Goal: Task Accomplishment & Management: Use online tool/utility

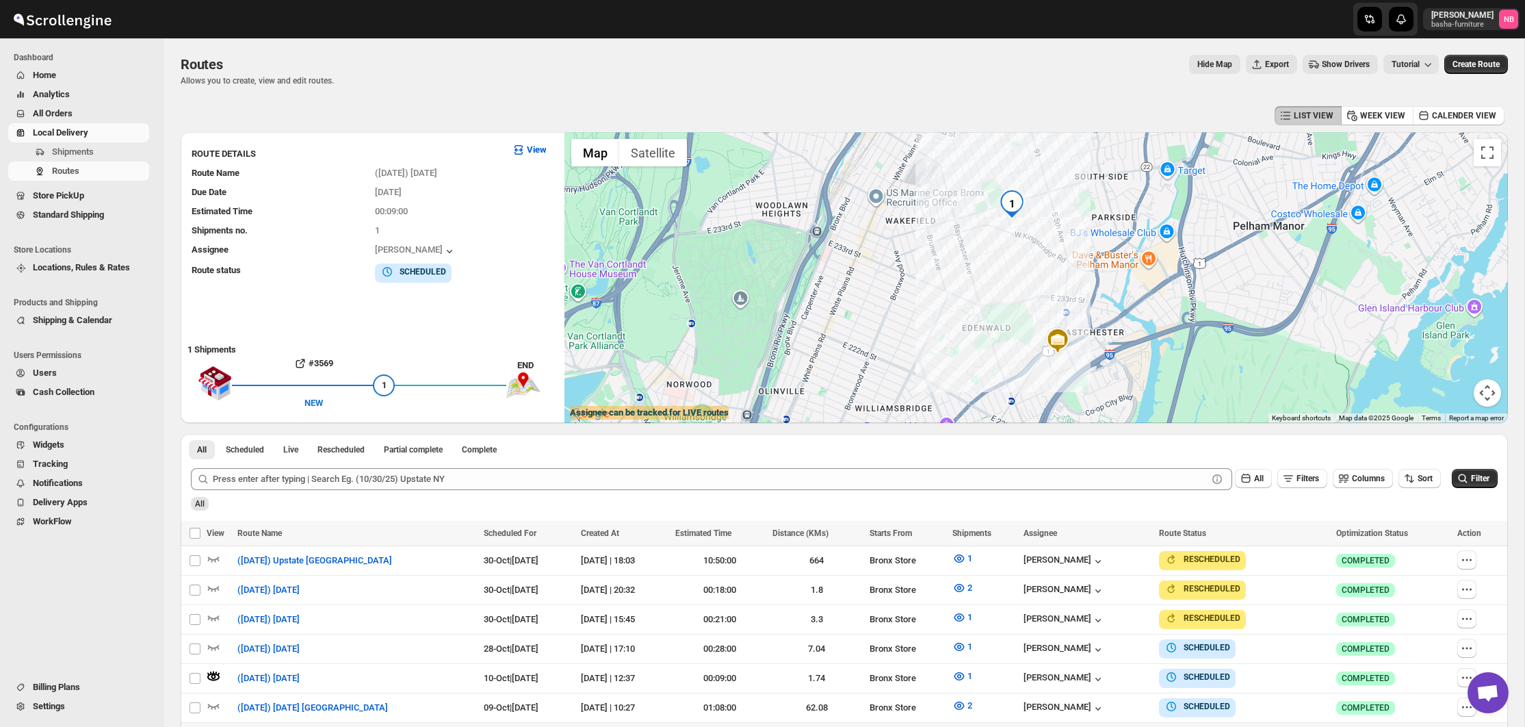
scroll to position [309, 0]
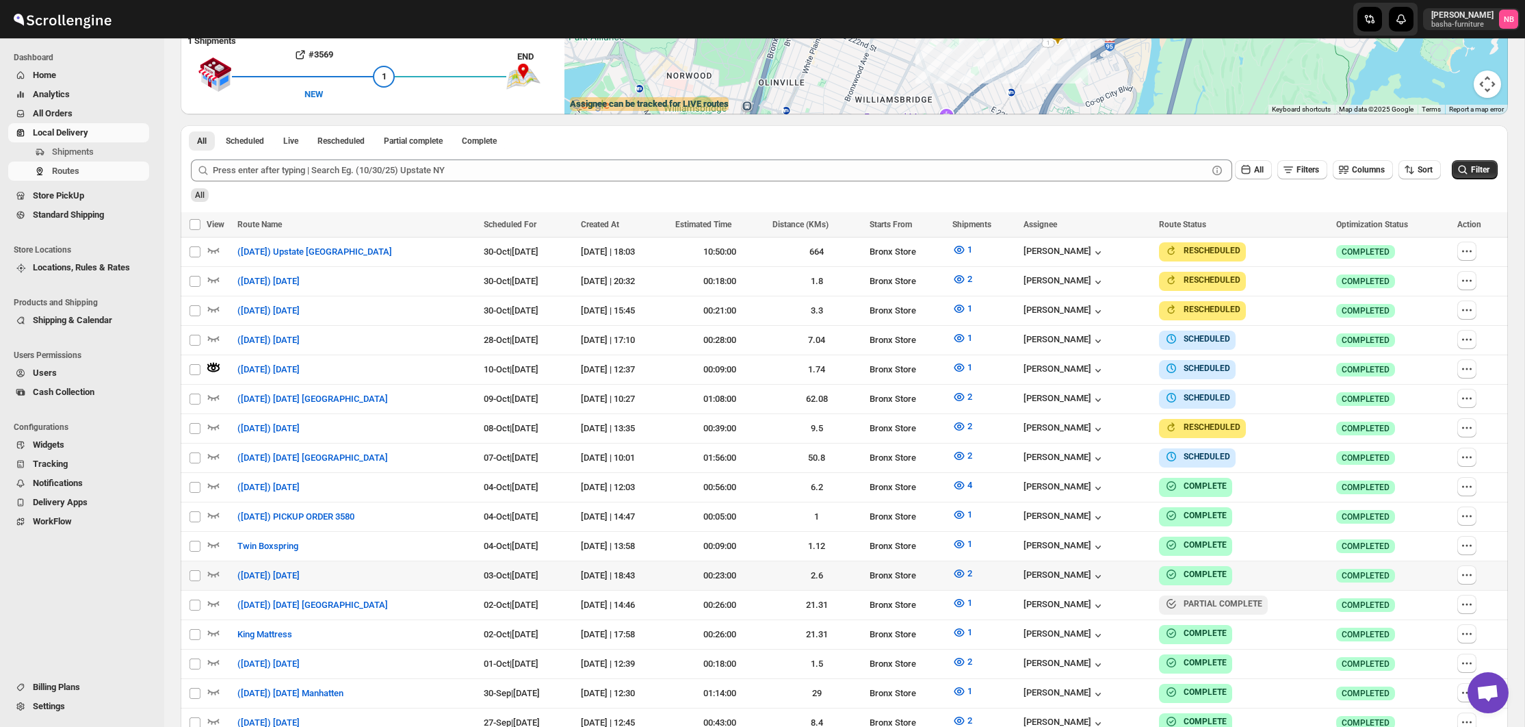
click at [96, 112] on span "All Orders" at bounding box center [90, 114] width 114 height 14
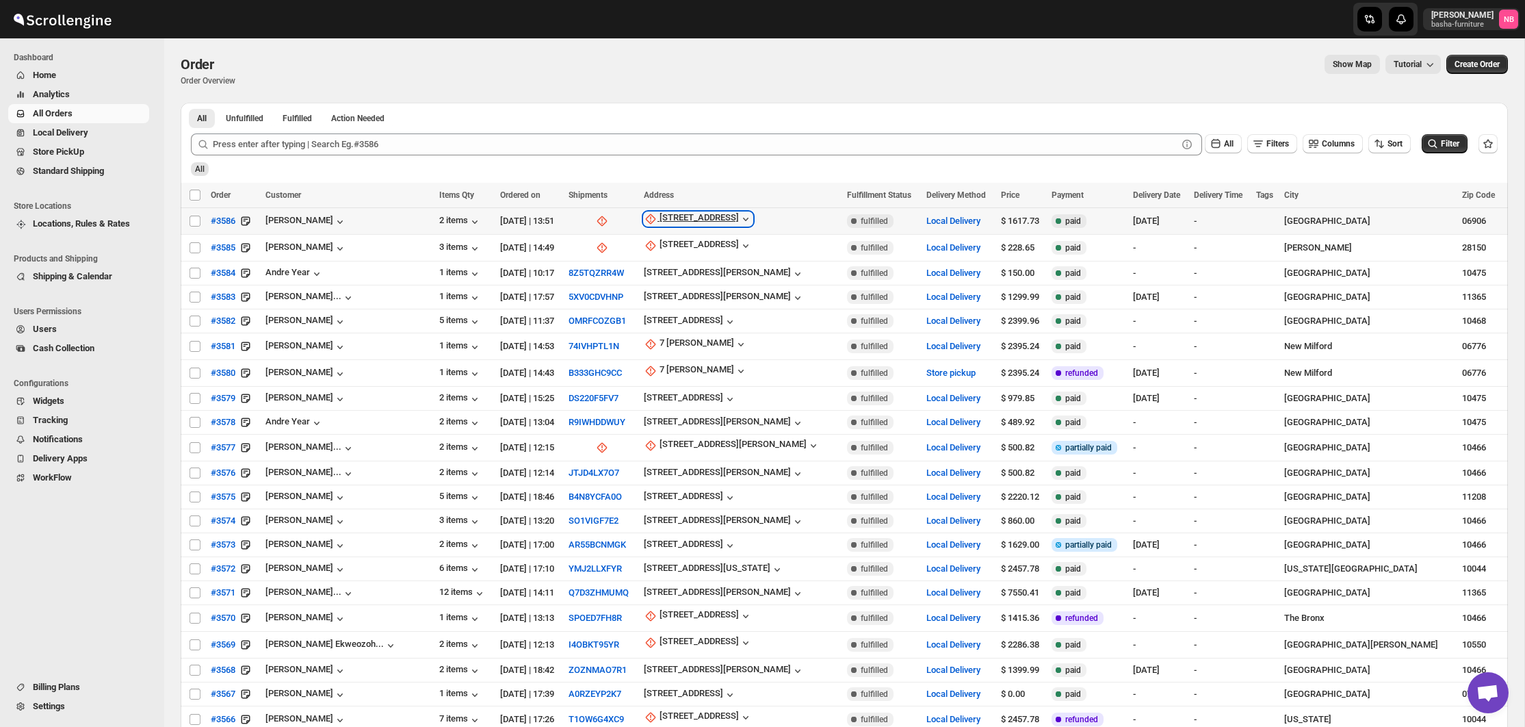
click at [684, 218] on div "[STREET_ADDRESS]" at bounding box center [699, 219] width 79 height 14
click at [703, 215] on div "[STREET_ADDRESS]" at bounding box center [699, 219] width 79 height 14
click at [673, 292] on span "Update manually" at bounding box center [690, 293] width 65 height 10
select select "US"
select select "[US_STATE]"
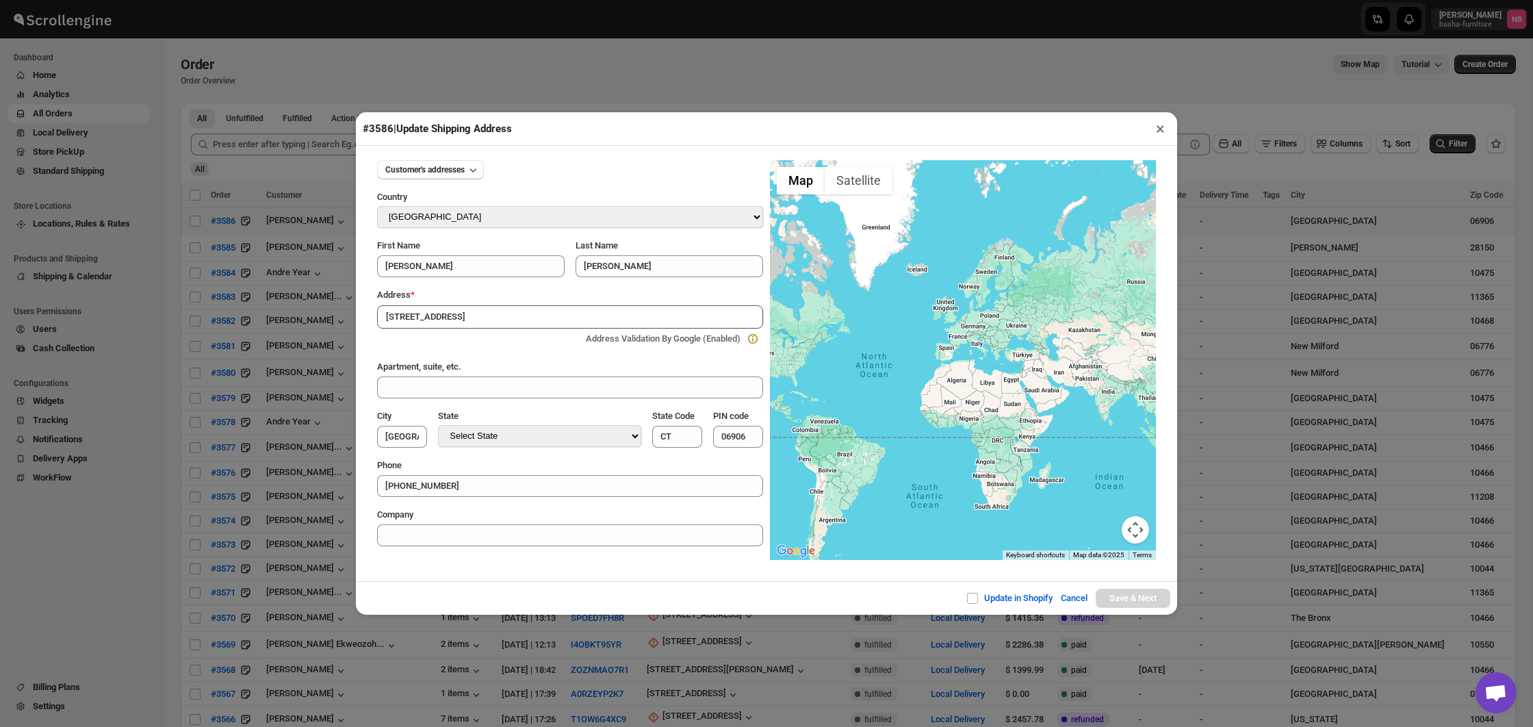
click at [1160, 132] on button "×" at bounding box center [1160, 128] width 20 height 19
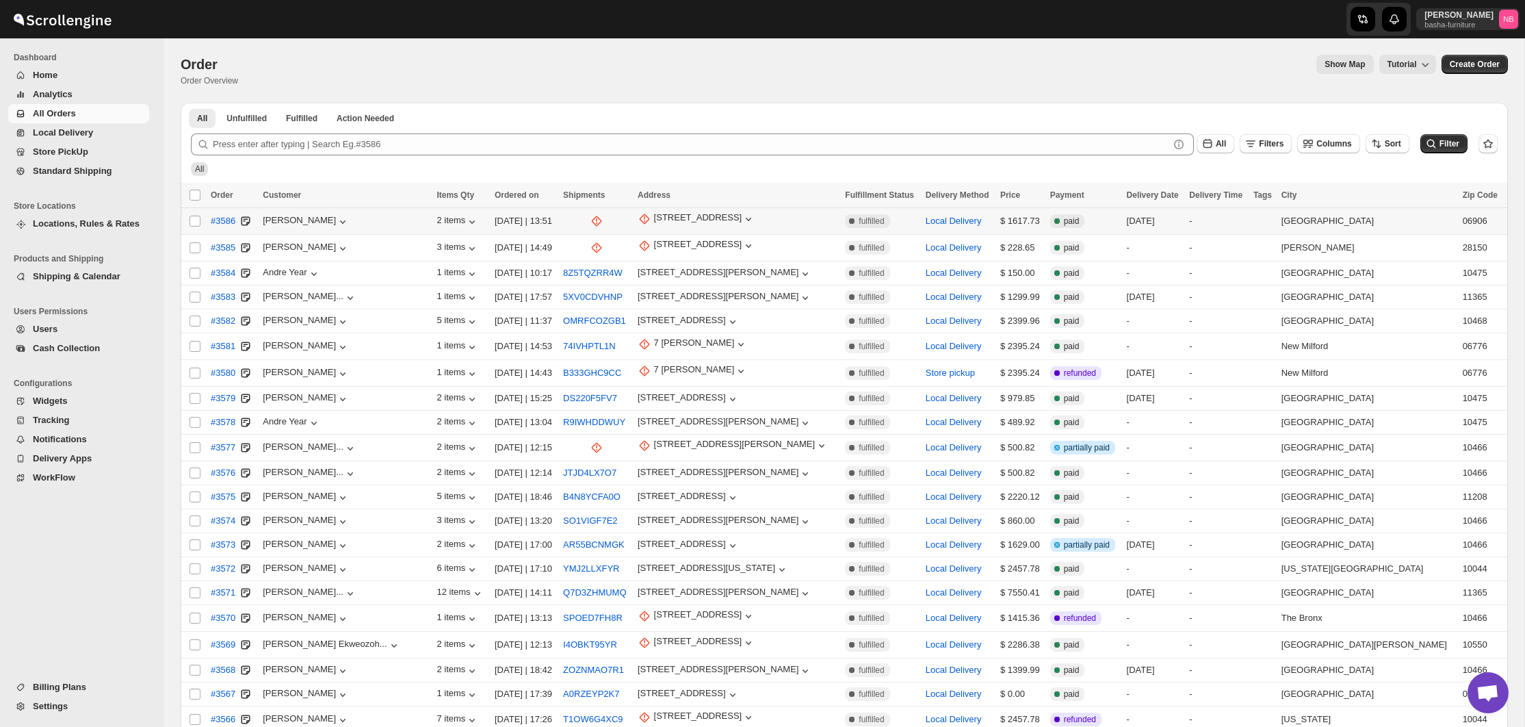
click at [710, 229] on div "[STREET_ADDRESS]" at bounding box center [737, 221] width 199 height 18
click at [714, 222] on div "[STREET_ADDRESS]" at bounding box center [698, 219] width 88 height 14
click at [698, 293] on span "Update manually" at bounding box center [691, 293] width 67 height 10
select select "US"
select select "[US_STATE]"
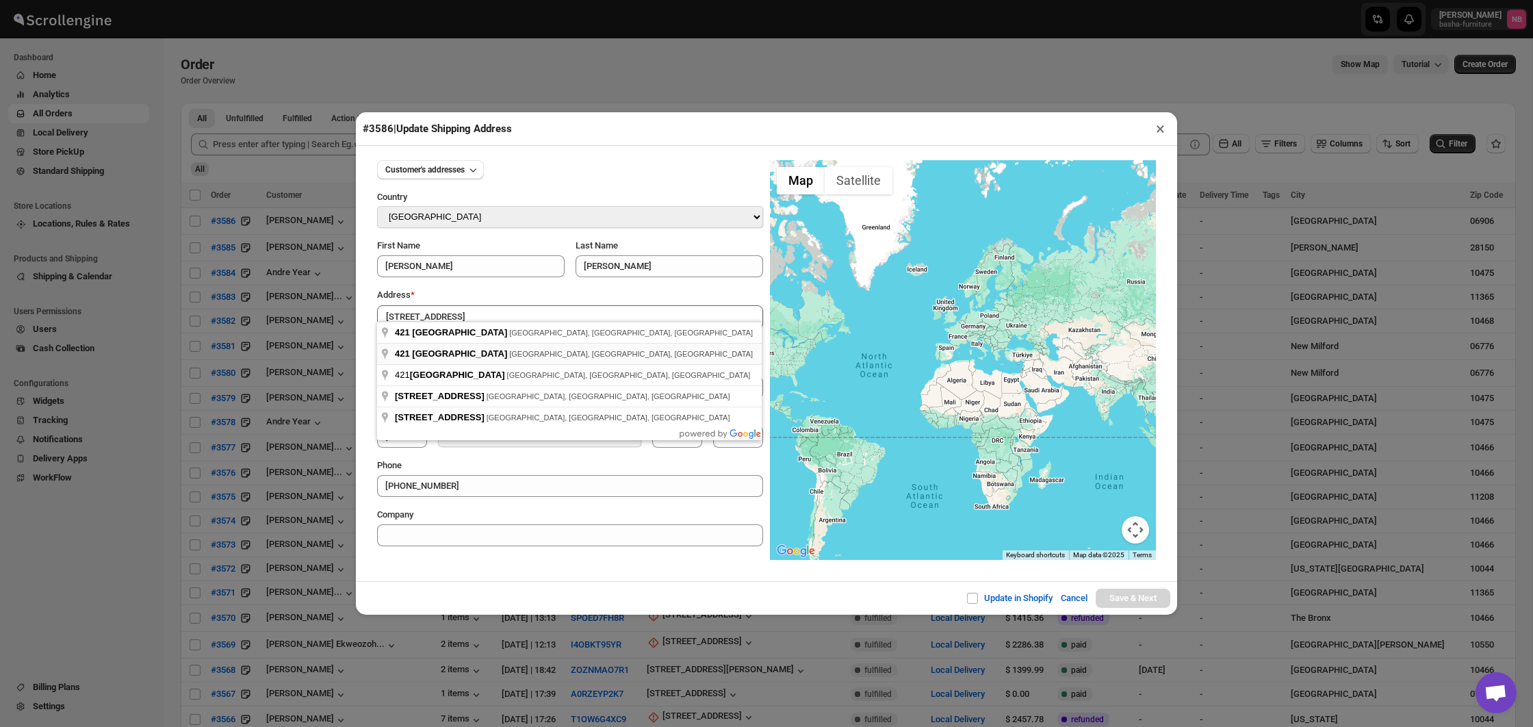
type input "421 Hope Street, Stamford, CT, USA"
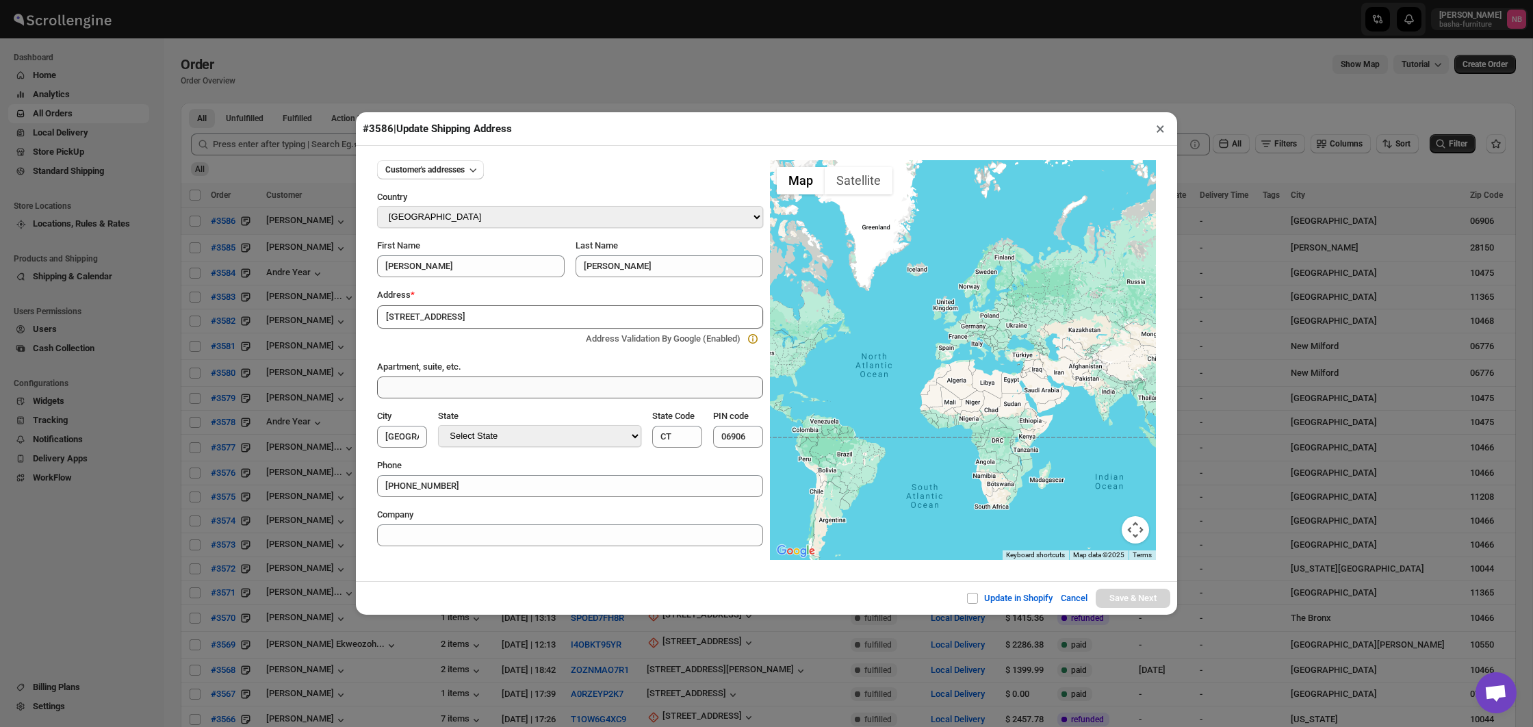
type input "Western Connecticut Planning Region"
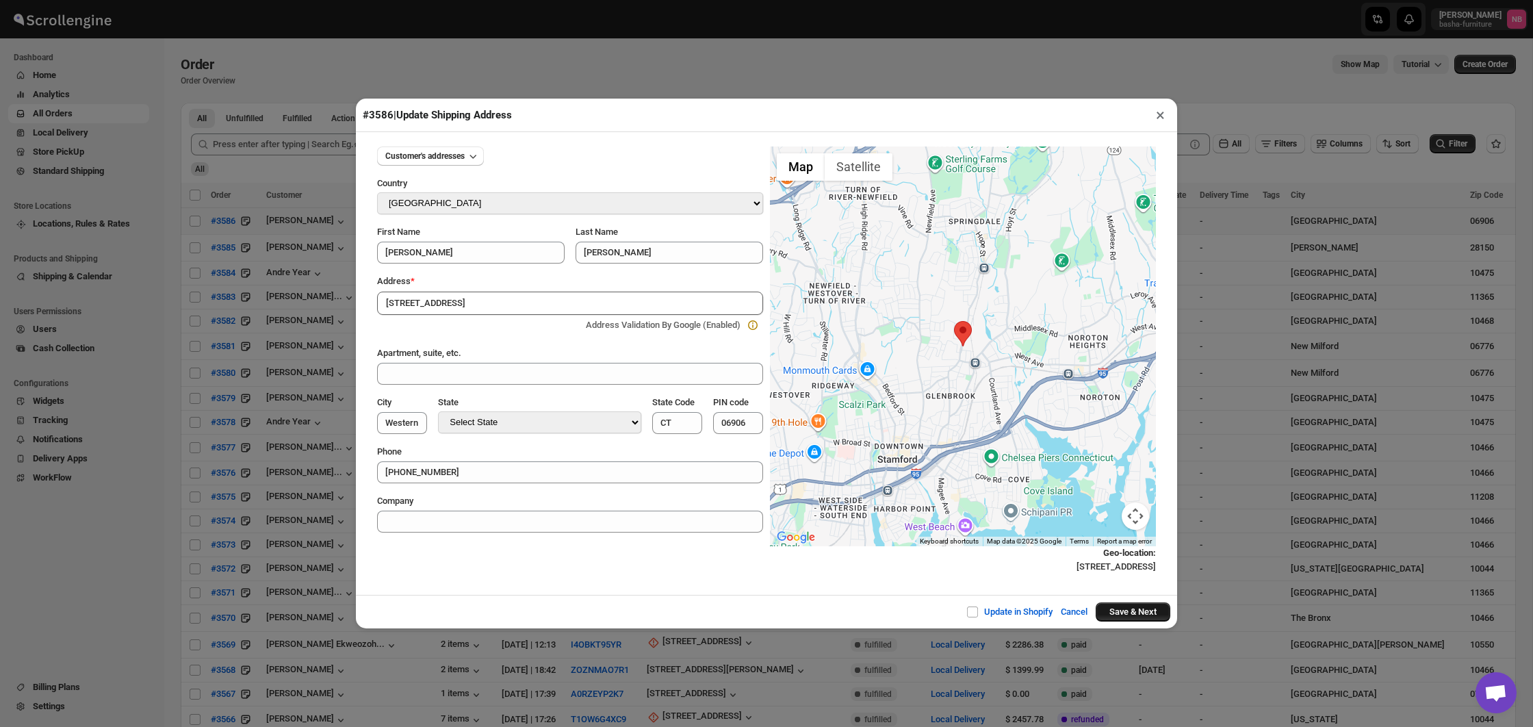
click at [1126, 606] on button "Save & Next" at bounding box center [1133, 611] width 75 height 19
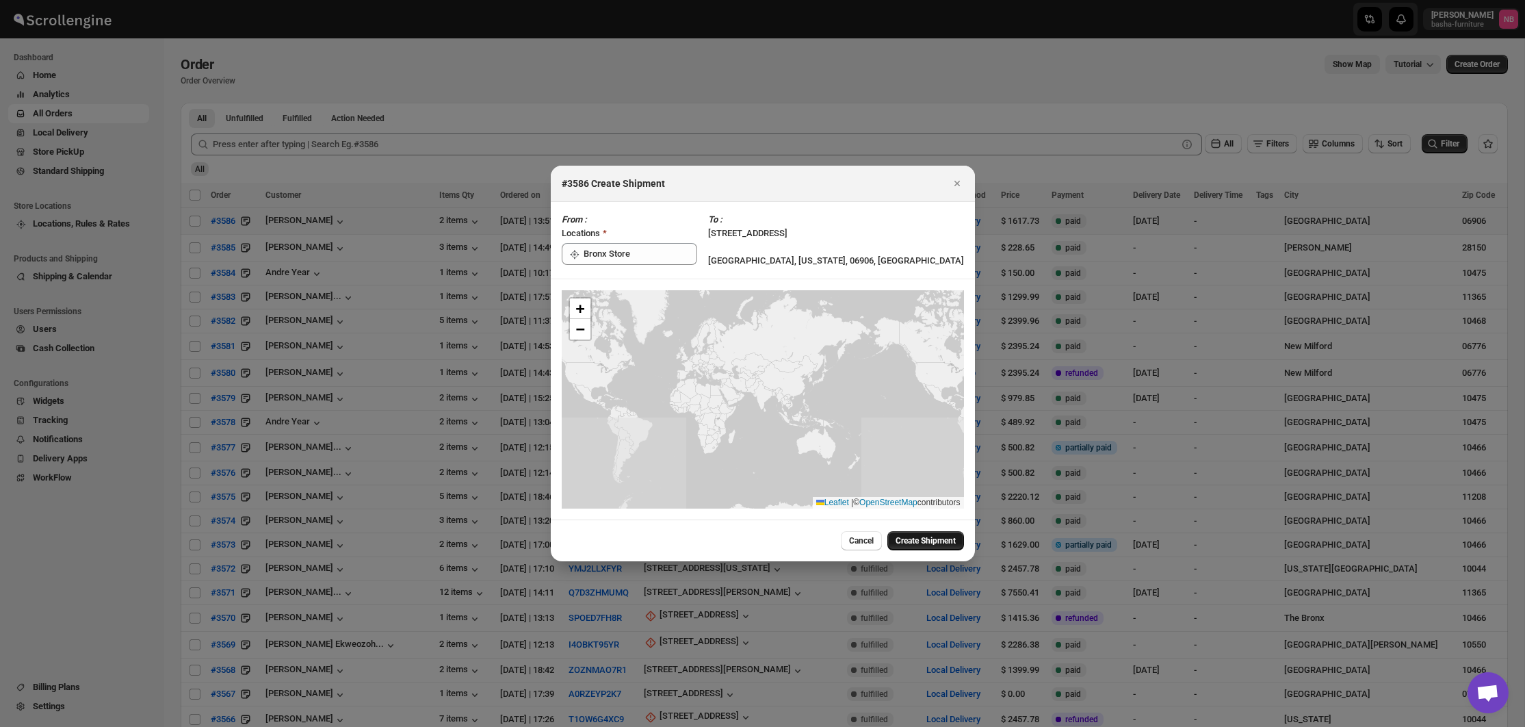
click at [896, 545] on span "Create Shipment" at bounding box center [926, 540] width 60 height 11
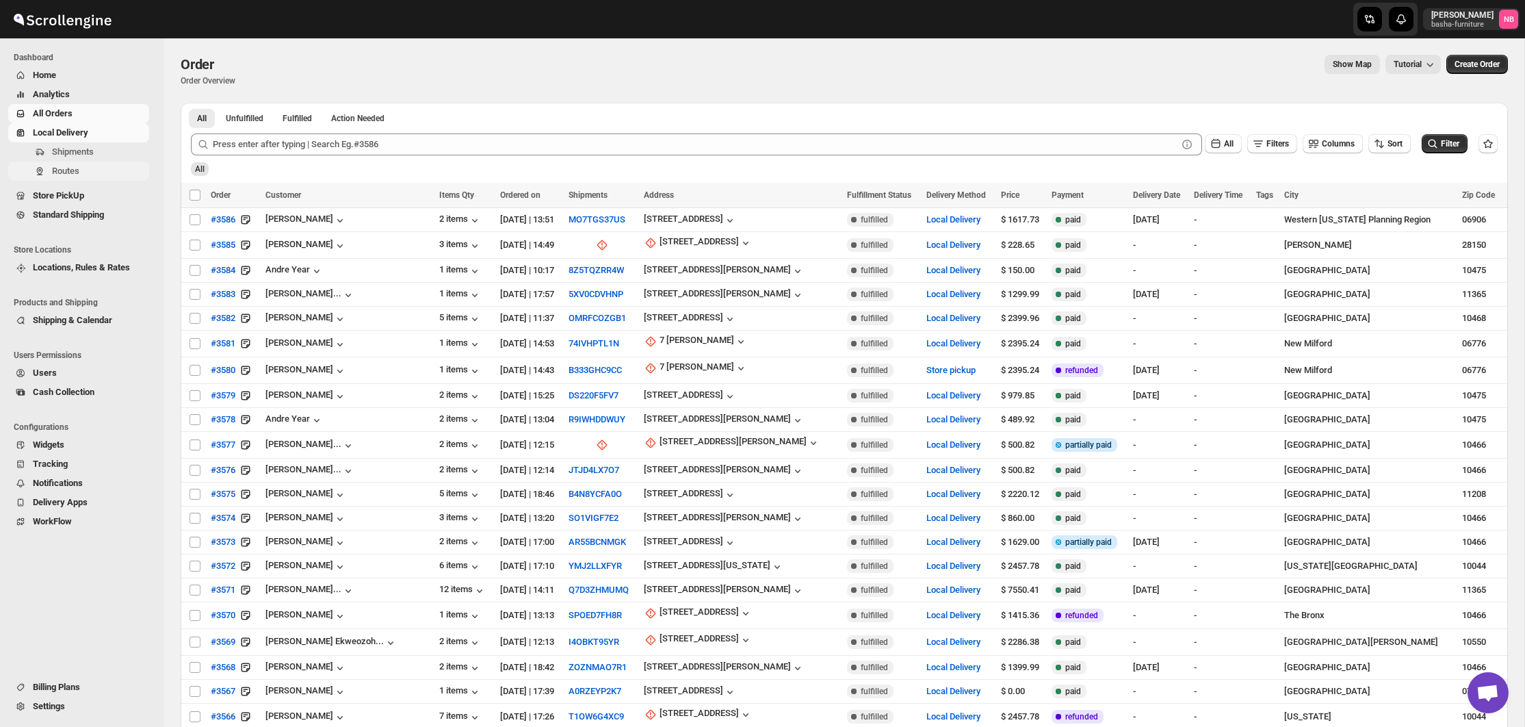
click at [68, 170] on span "Routes" at bounding box center [65, 171] width 27 height 10
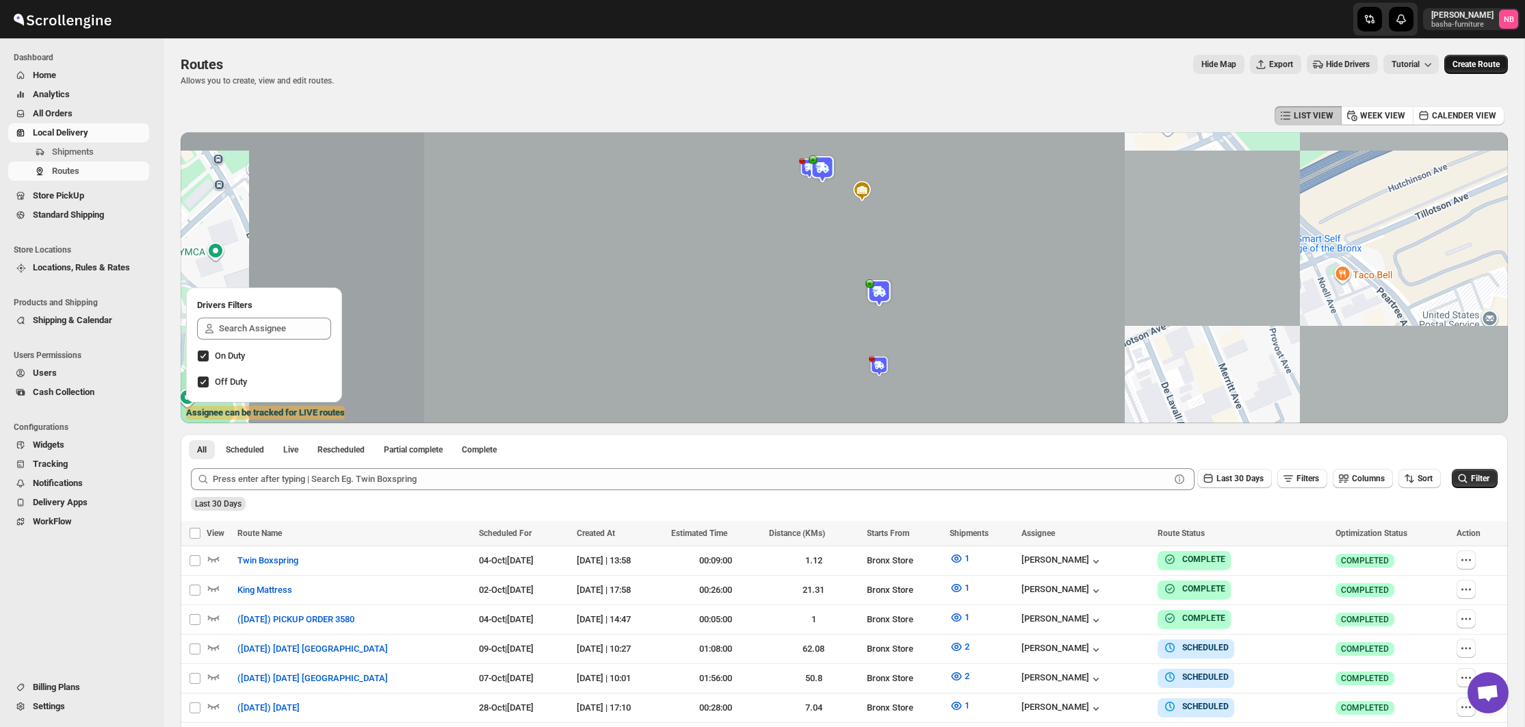
click at [1489, 64] on span "Create Route" at bounding box center [1476, 64] width 47 height 11
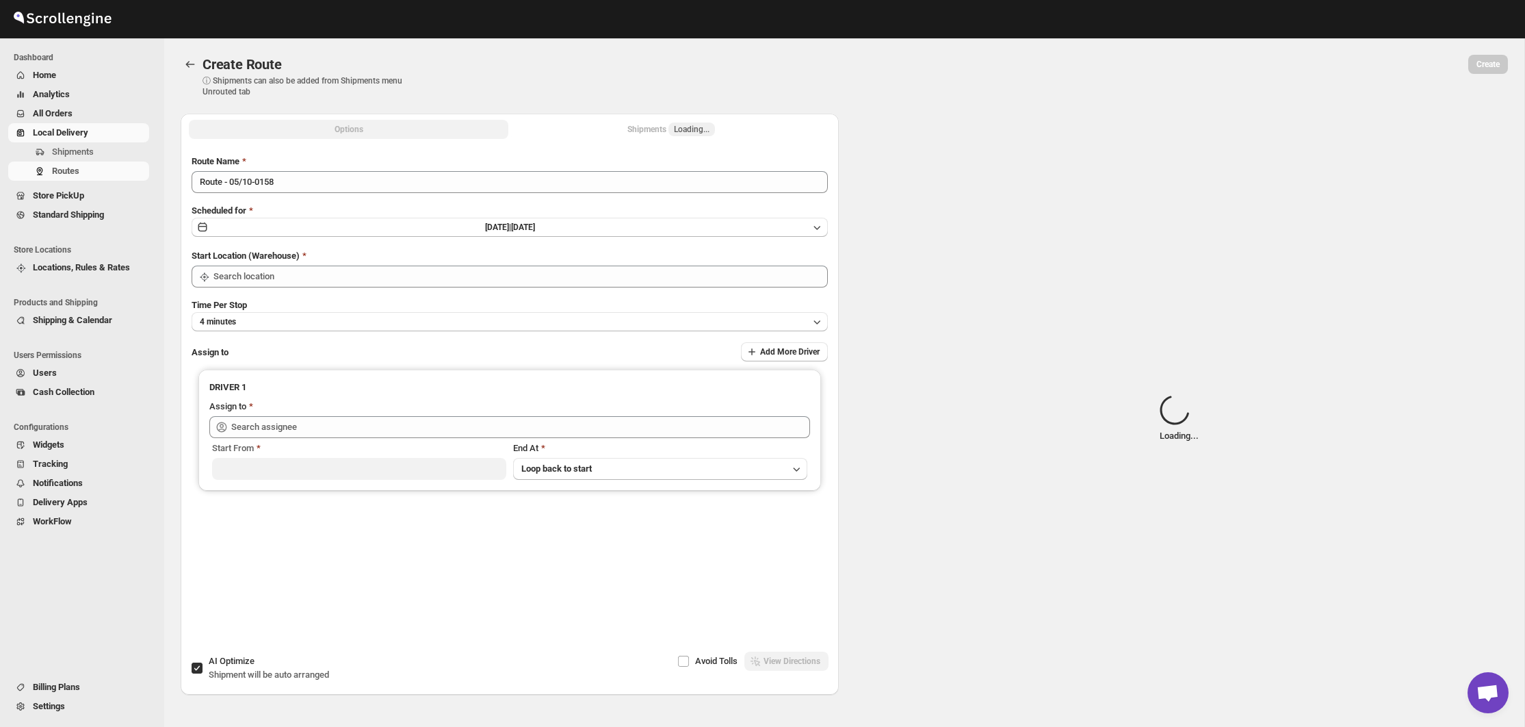
type input "Not Available"
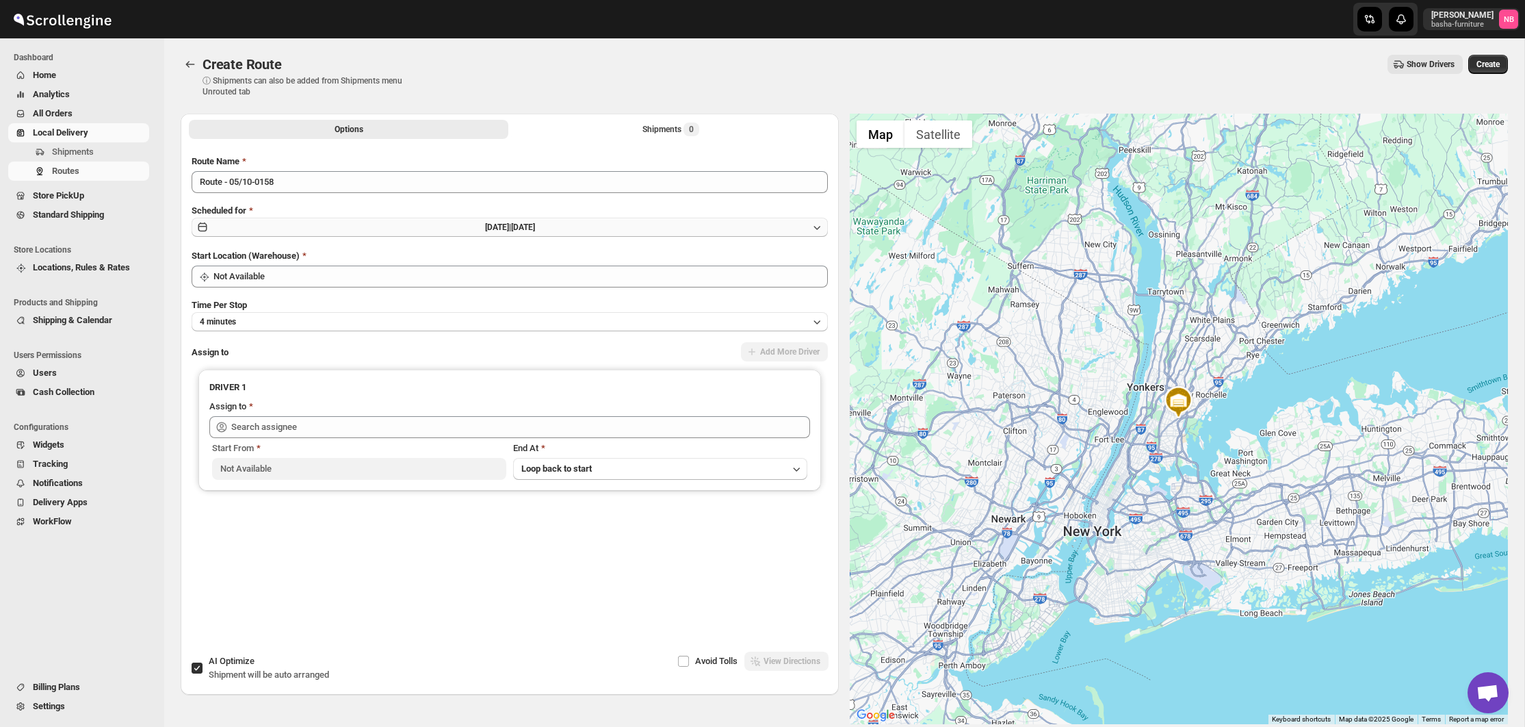
click at [683, 222] on button "Sun Oct 05 2025 | Today" at bounding box center [510, 227] width 636 height 19
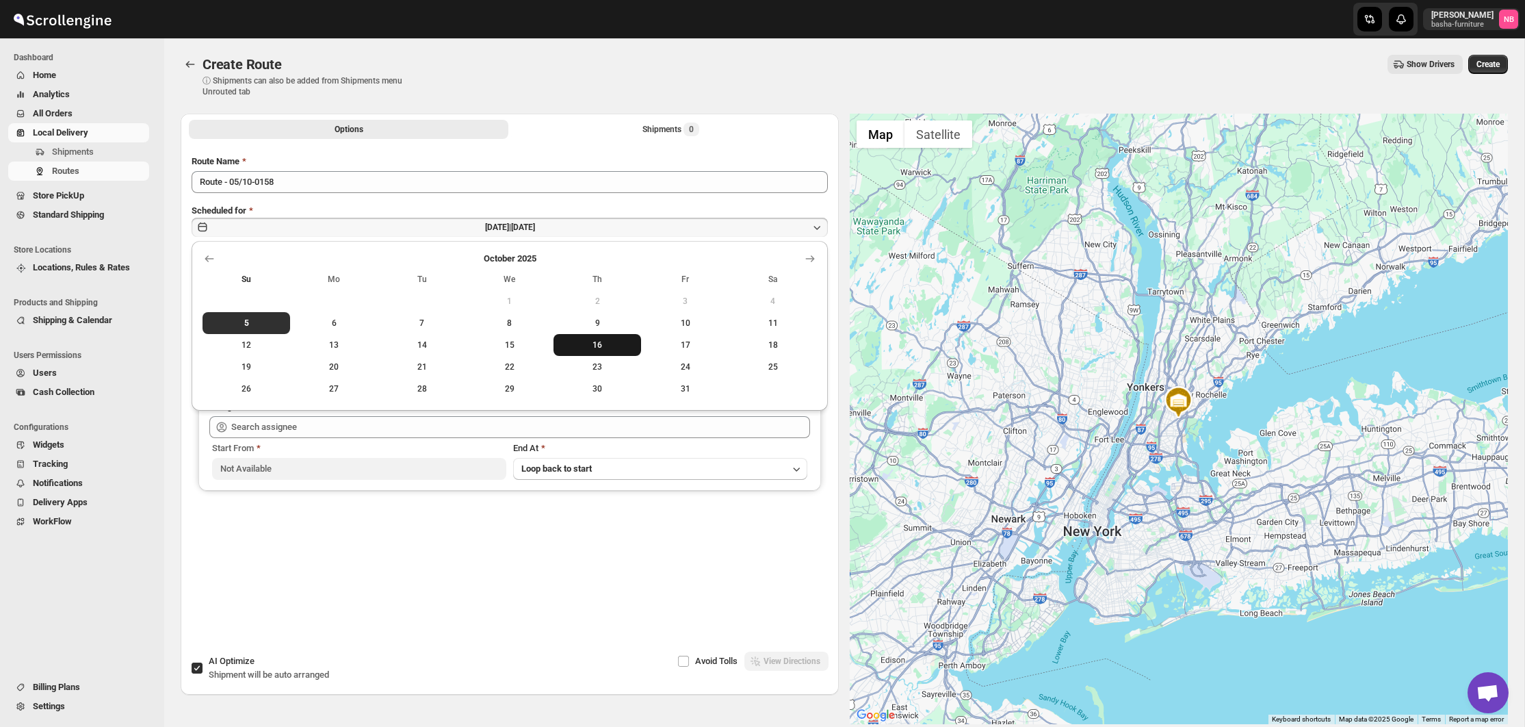
click at [606, 344] on span "16" at bounding box center [597, 344] width 77 height 11
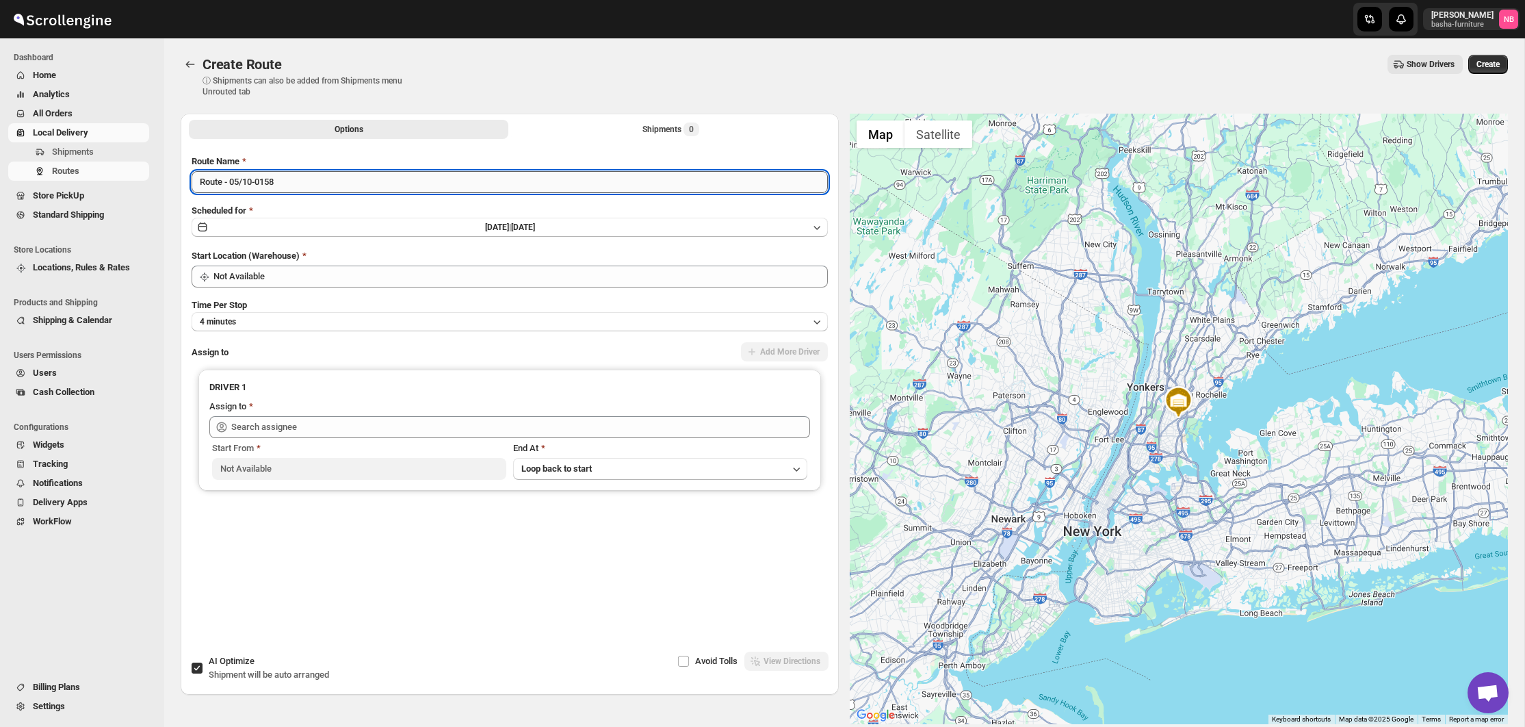
click at [491, 177] on input "Route - 05/10-0158" at bounding box center [510, 182] width 636 height 22
type input "(10/16/25) Thursday CT"
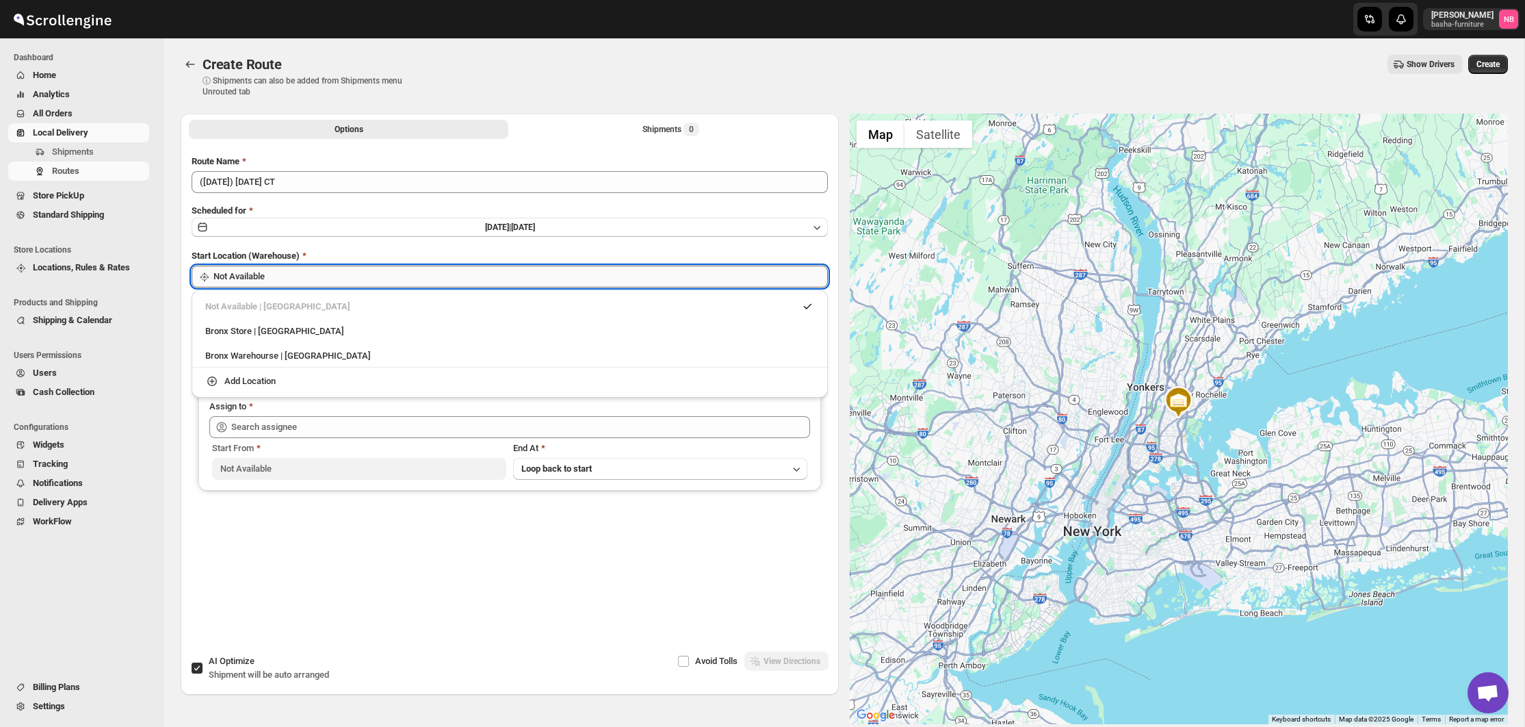
click at [307, 272] on input "Not Available" at bounding box center [521, 277] width 615 height 22
click at [274, 332] on div "Bronx Store | The Bronx" at bounding box center [509, 331] width 609 height 14
type input "Bronx Store"
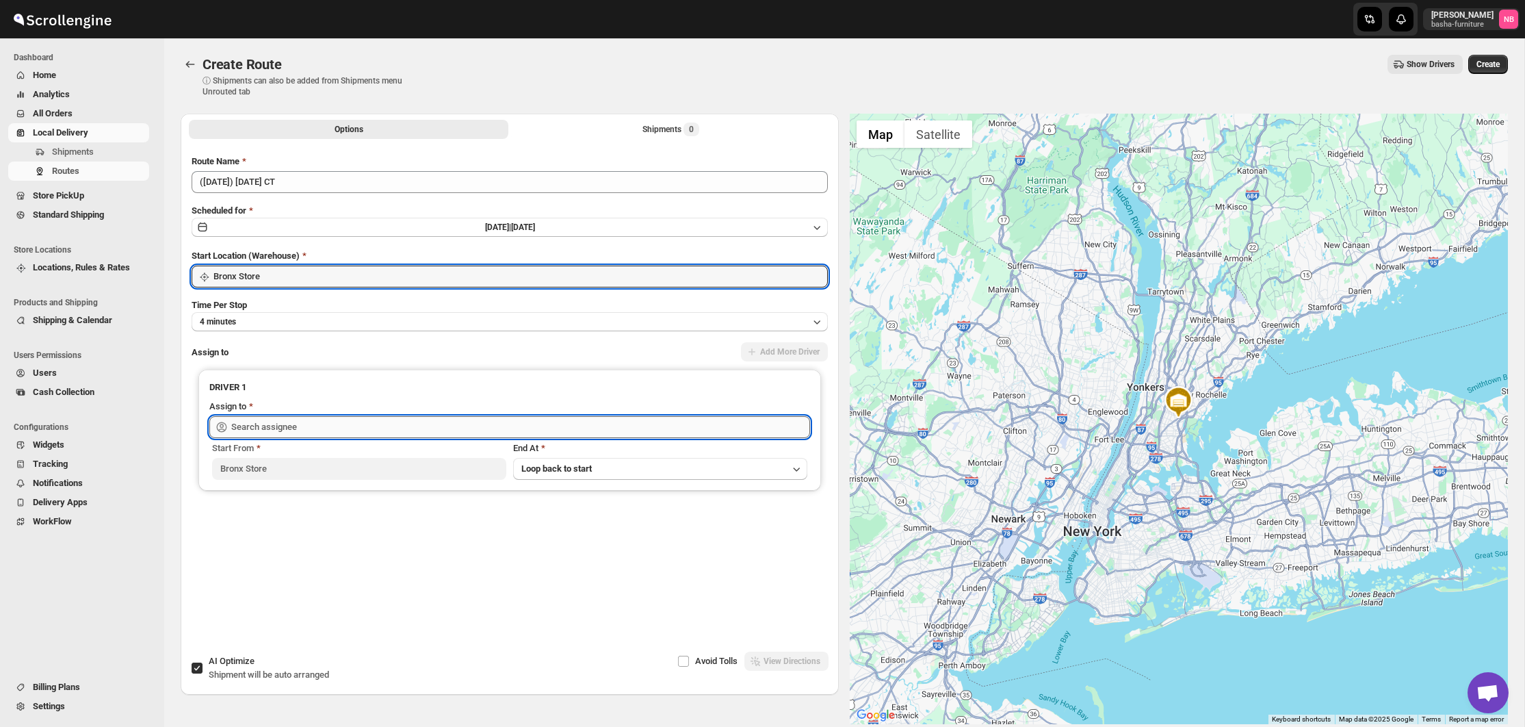
click at [307, 430] on input "text" at bounding box center [520, 427] width 579 height 22
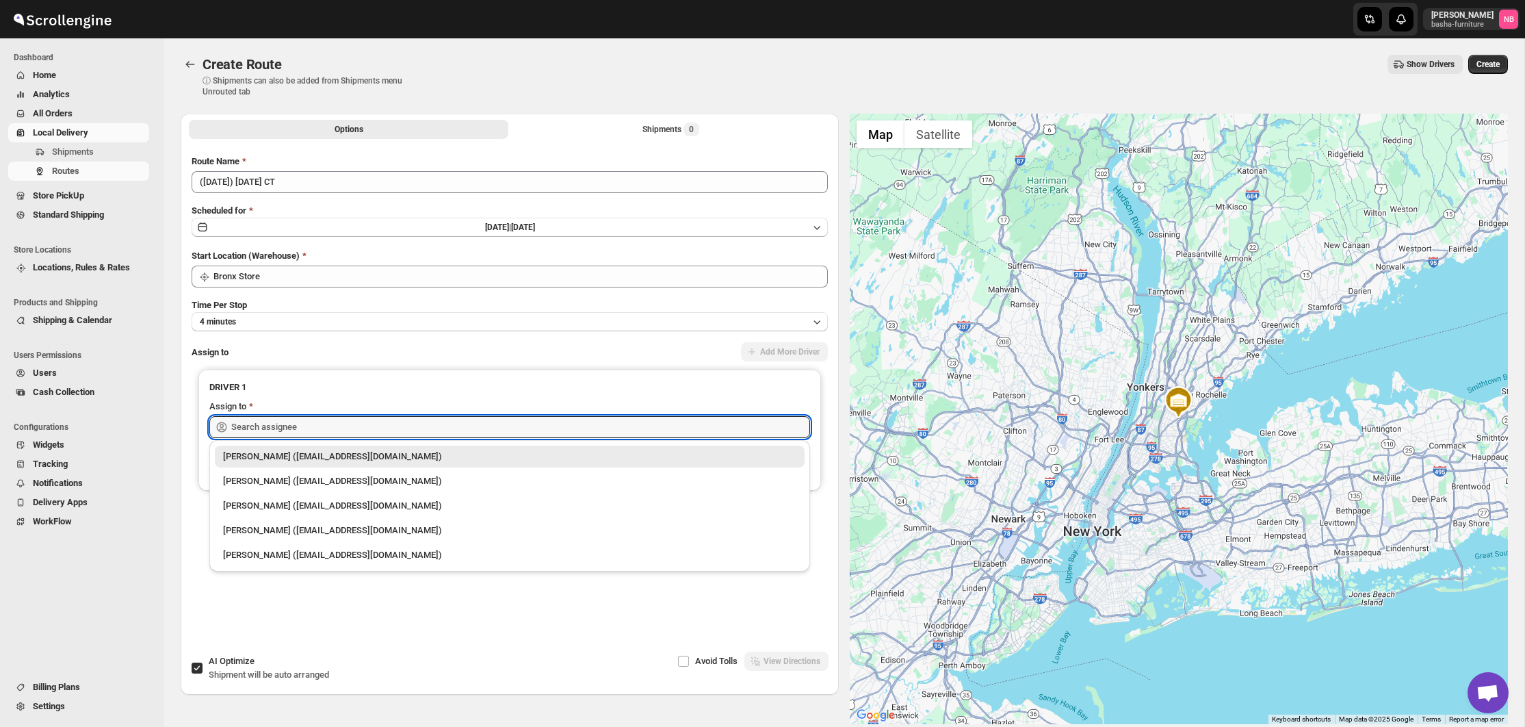
click at [294, 479] on div "Kumar Budhram (kumar16ld@gmail.com)" at bounding box center [509, 481] width 573 height 14
type input "Kumar Budhram (kumar16ld@gmail.com)"
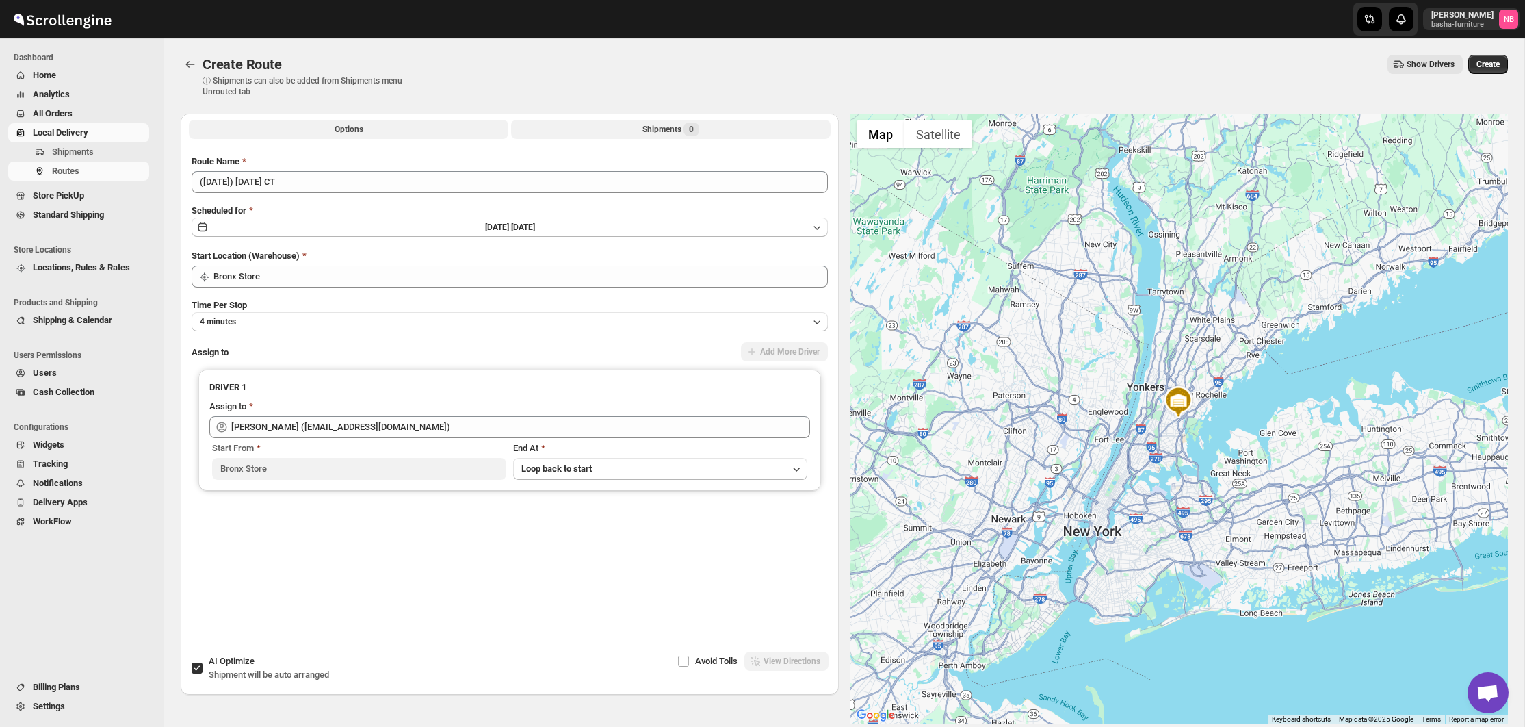
click at [648, 131] on div "Shipments 0" at bounding box center [671, 129] width 57 height 14
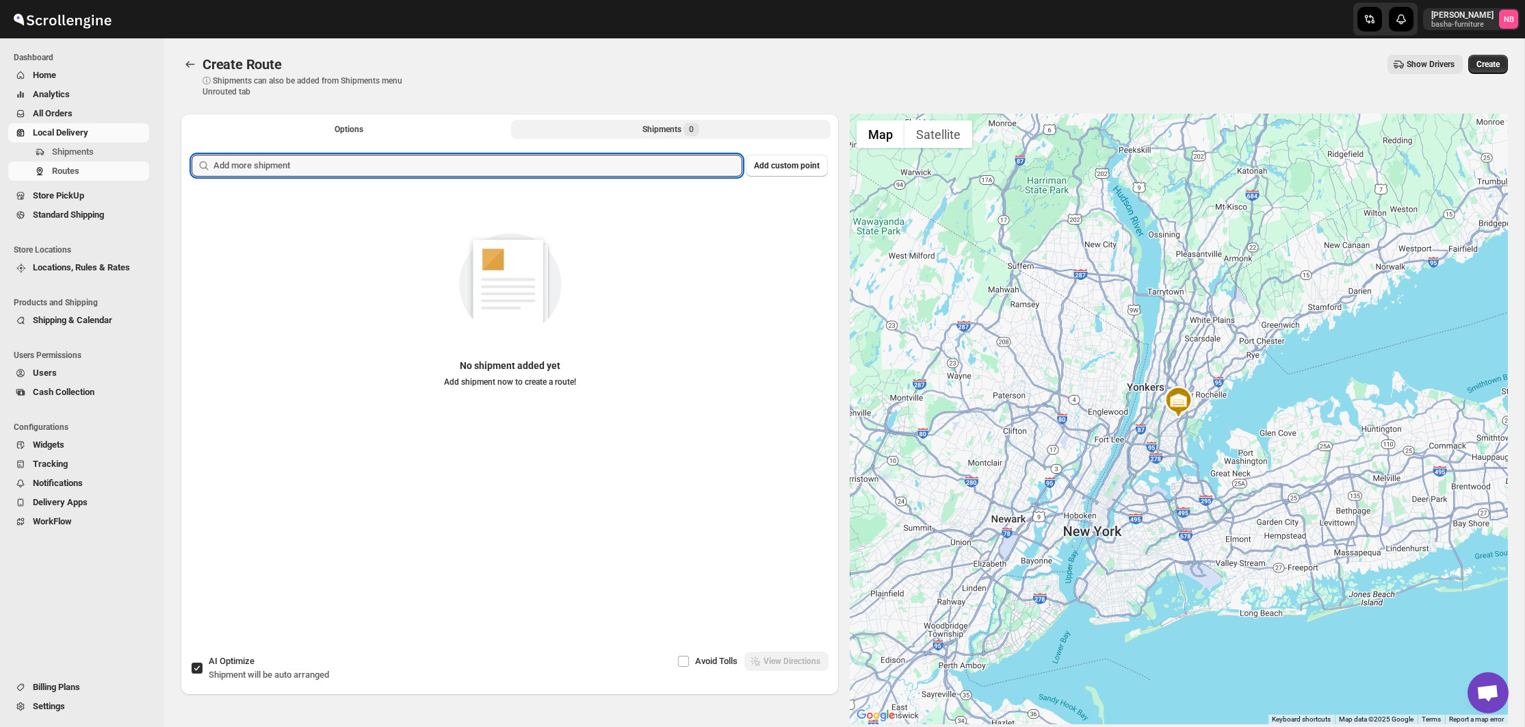
click at [586, 168] on input "text" at bounding box center [478, 166] width 529 height 22
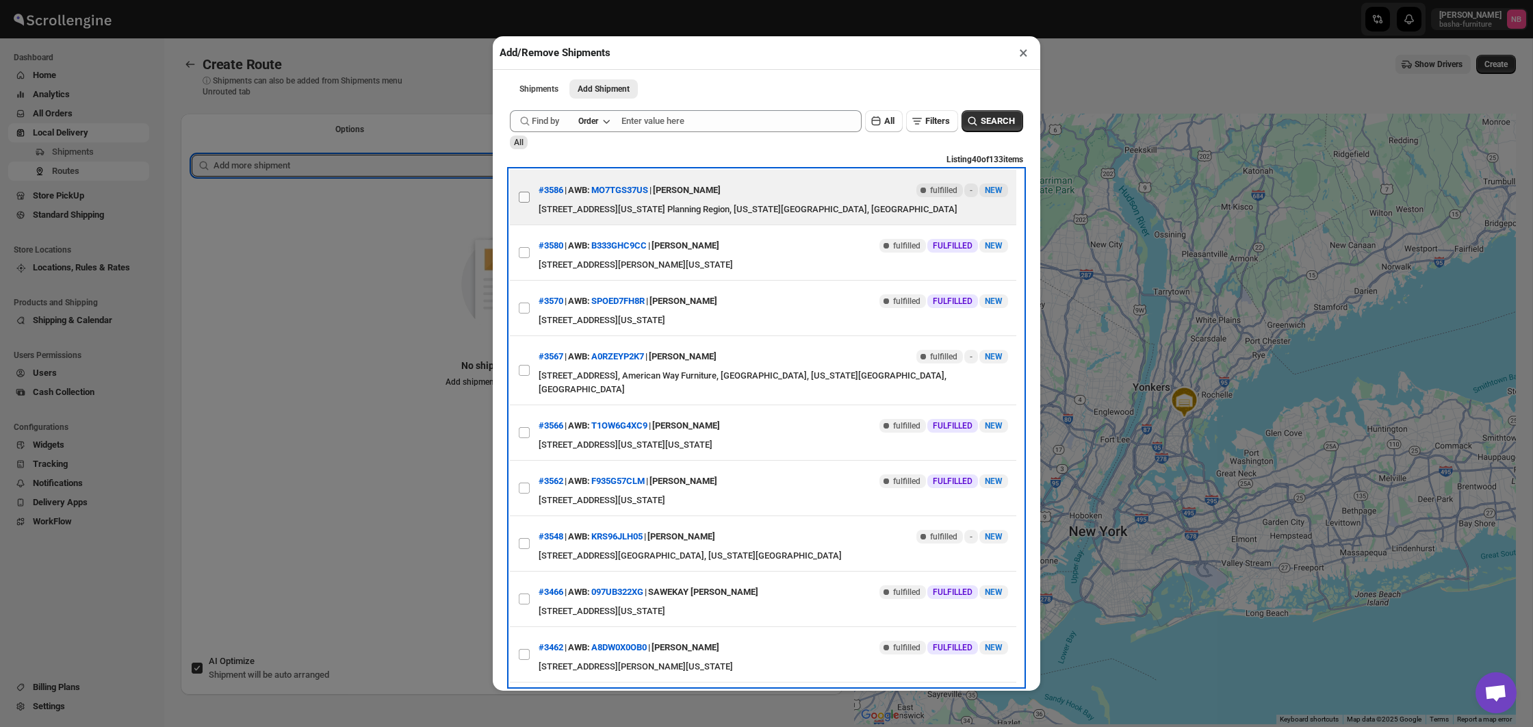
click at [524, 203] on input "View details for 68e2b1d402c94fc1c02c4f3f" at bounding box center [524, 197] width 11 height 11
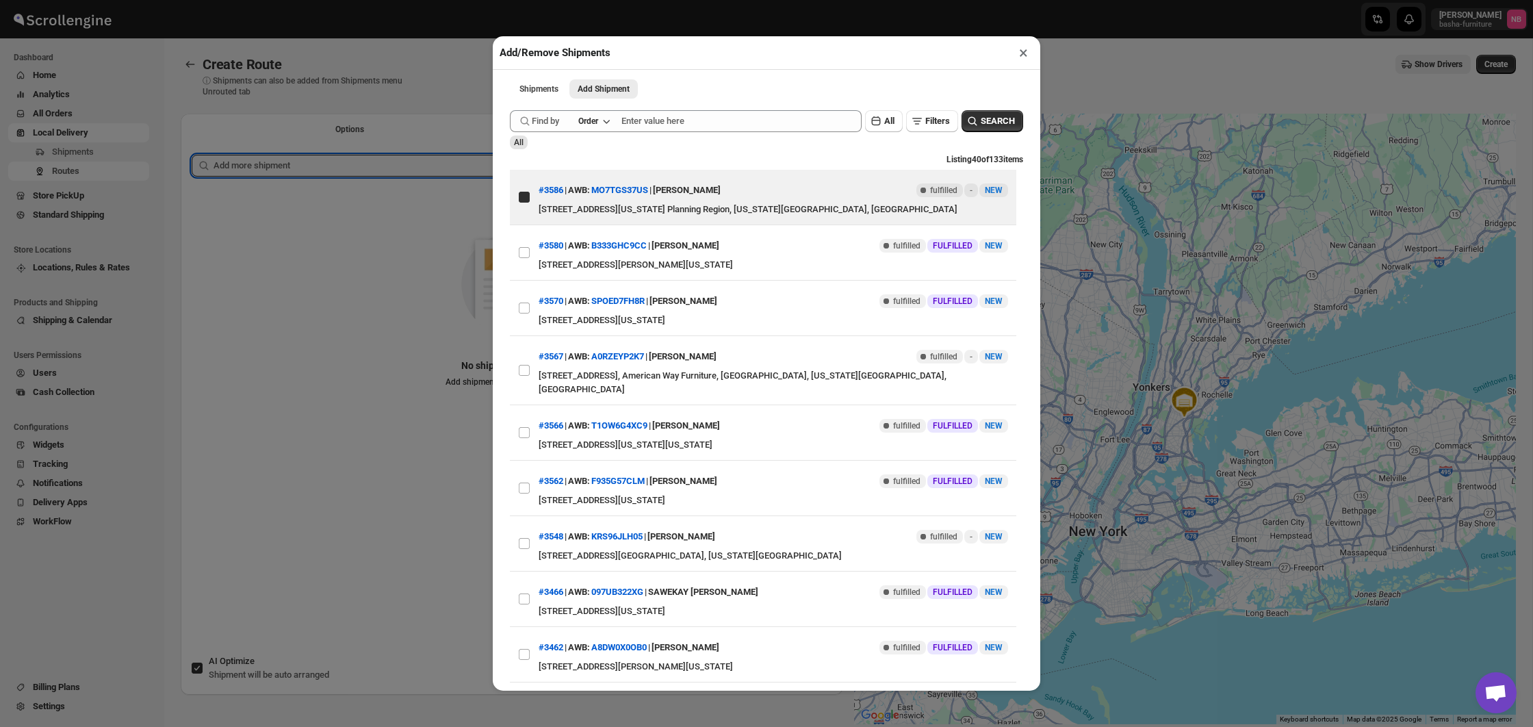
checkbox input "true"
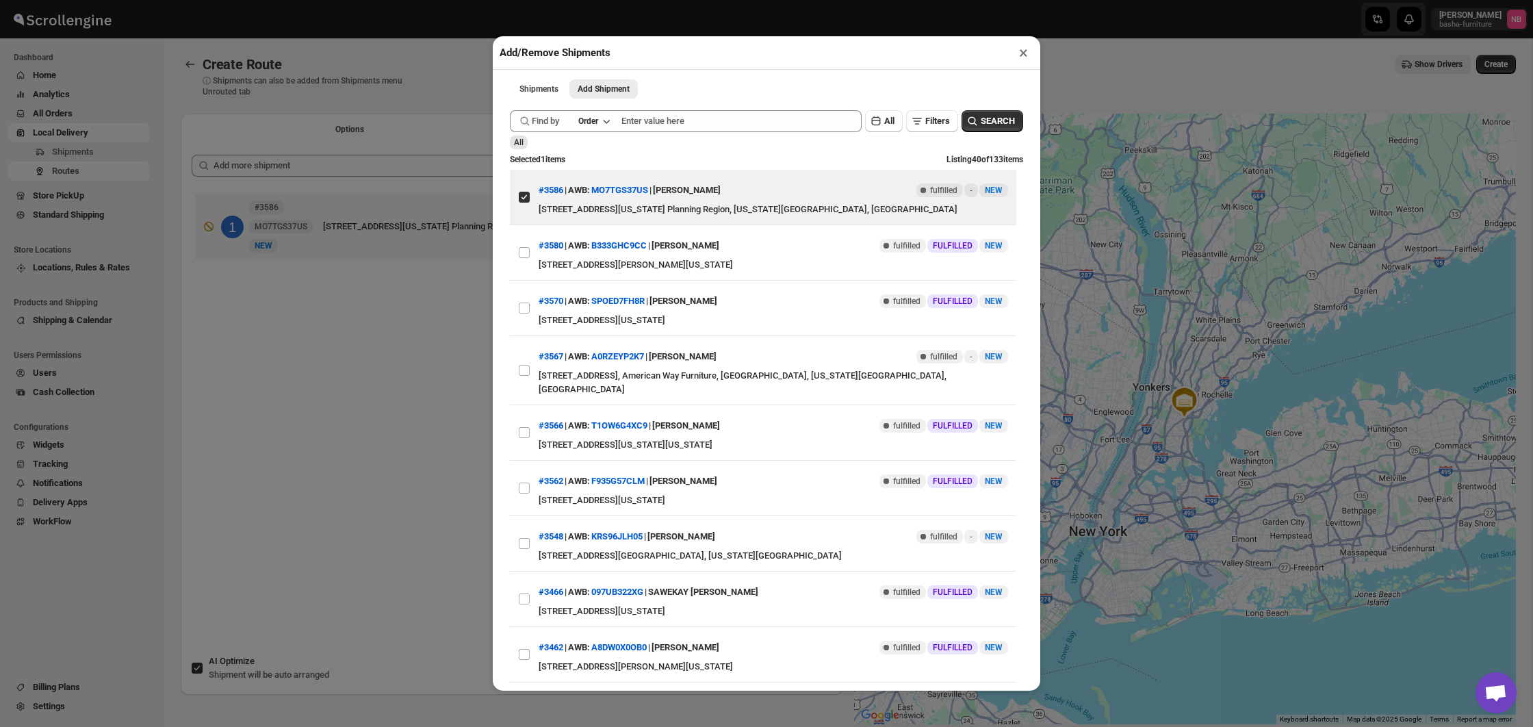
click at [381, 317] on div "Add/Remove Shipments × Shipments Add Shipment More views Shipments Add Shipment…" at bounding box center [766, 363] width 1533 height 727
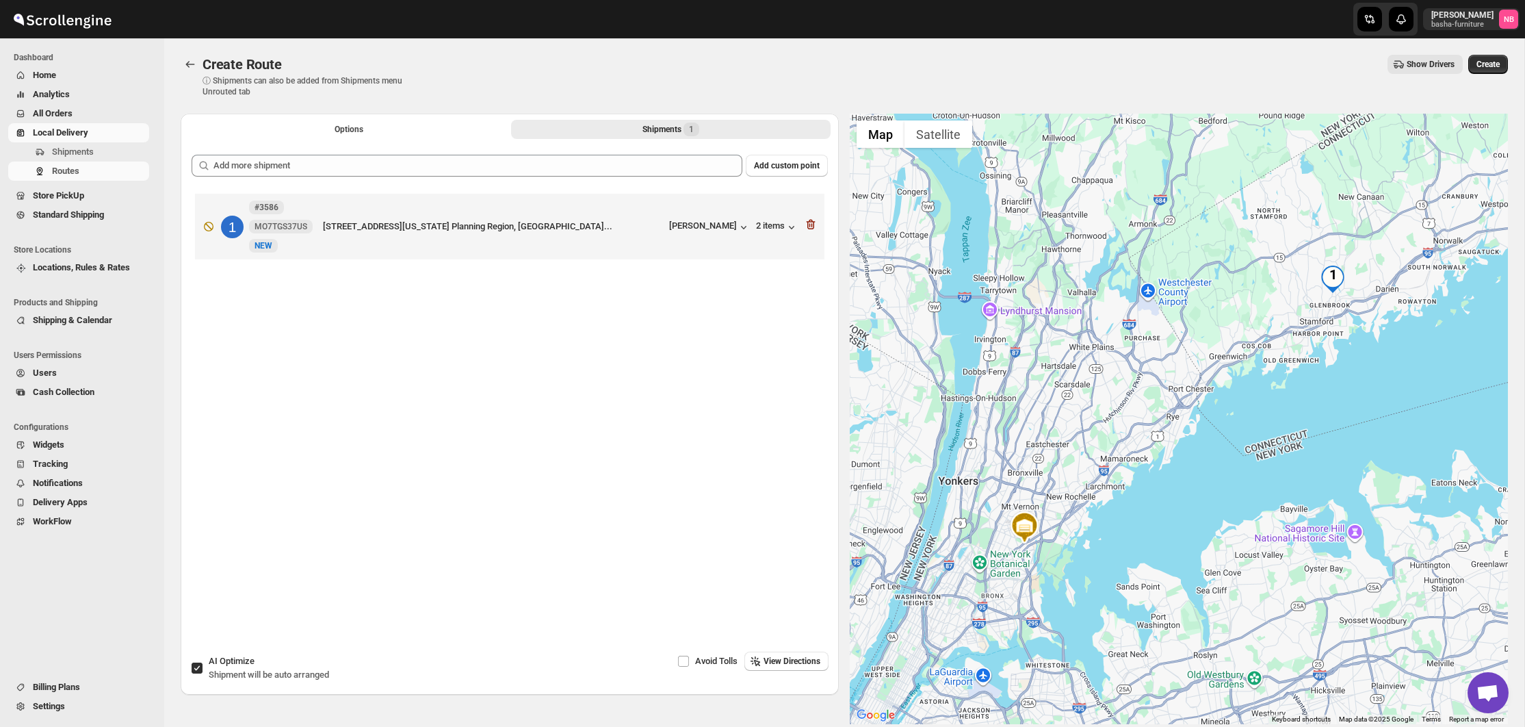
click at [395, 118] on div "Options Shipments 1 More views Options Shipments 1 More views" at bounding box center [510, 129] width 658 height 30
click at [390, 128] on button "Options" at bounding box center [349, 129] width 320 height 19
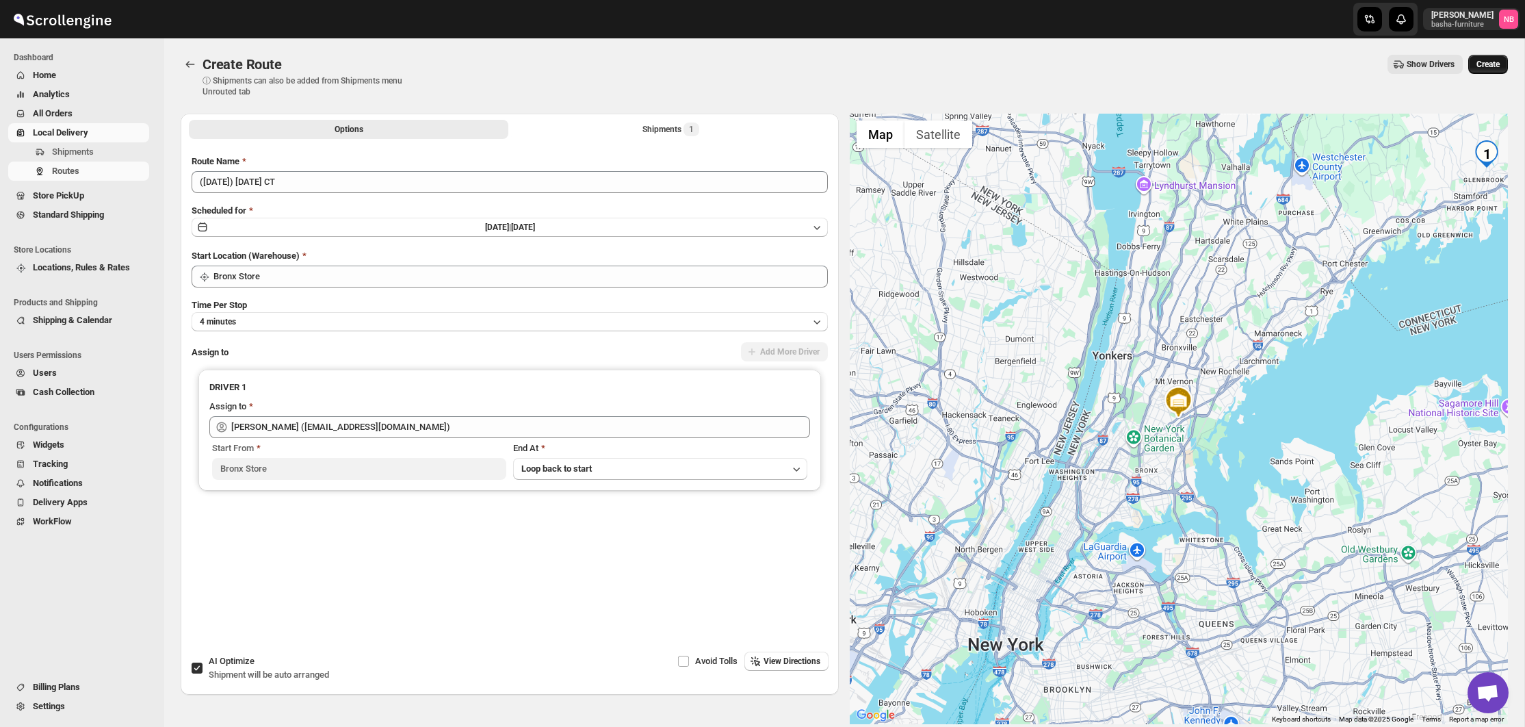
click at [1487, 67] on span "Create" at bounding box center [1488, 64] width 23 height 11
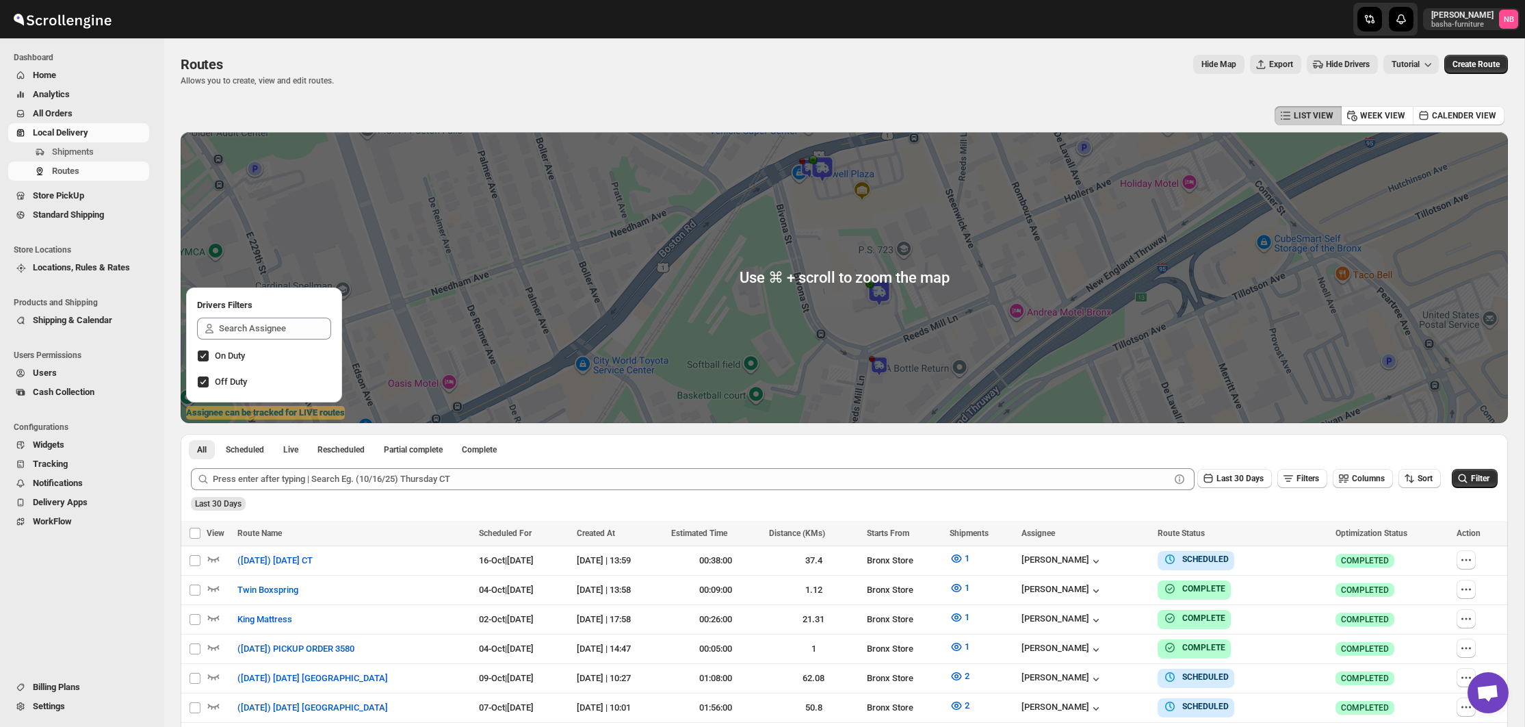
scroll to position [344, 0]
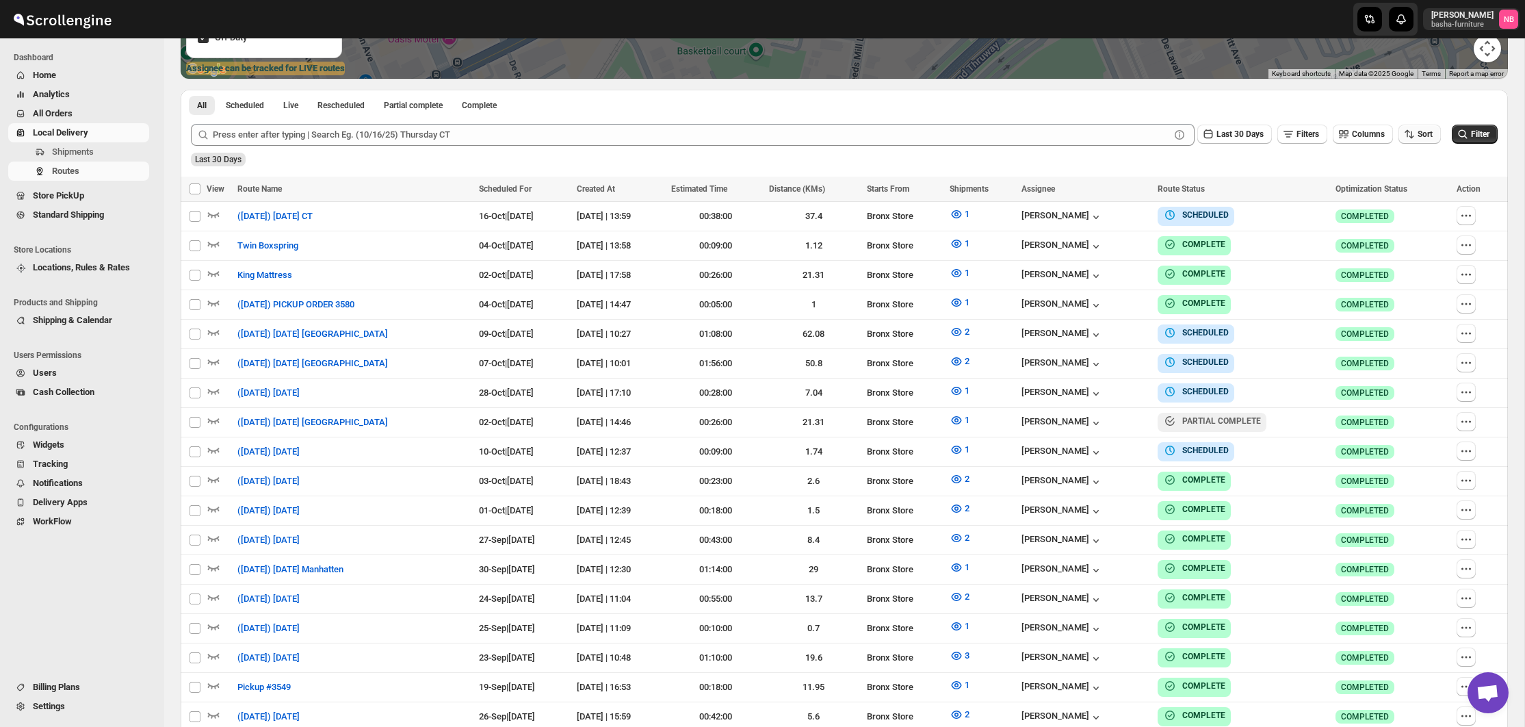
click at [1408, 133] on icon "button" at bounding box center [1410, 134] width 14 height 14
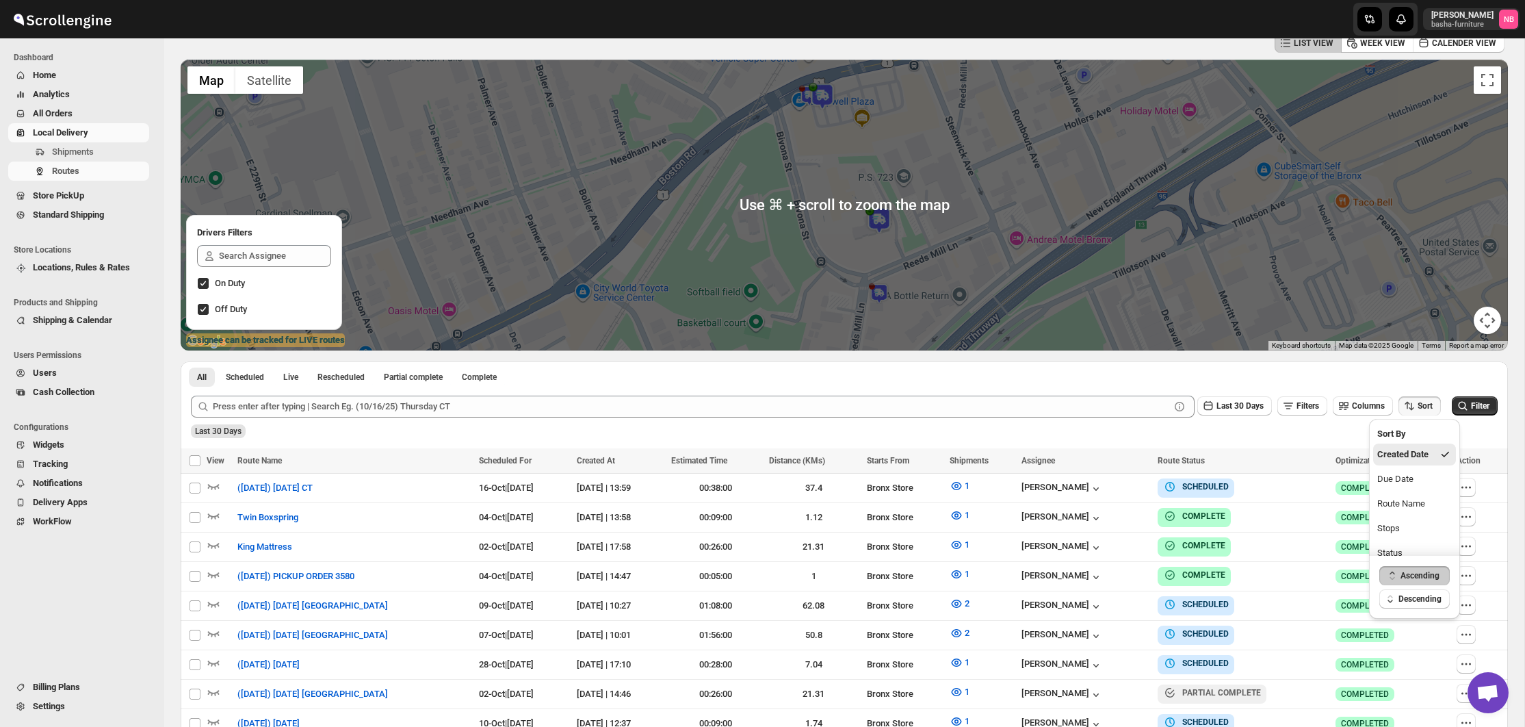
scroll to position [182, 0]
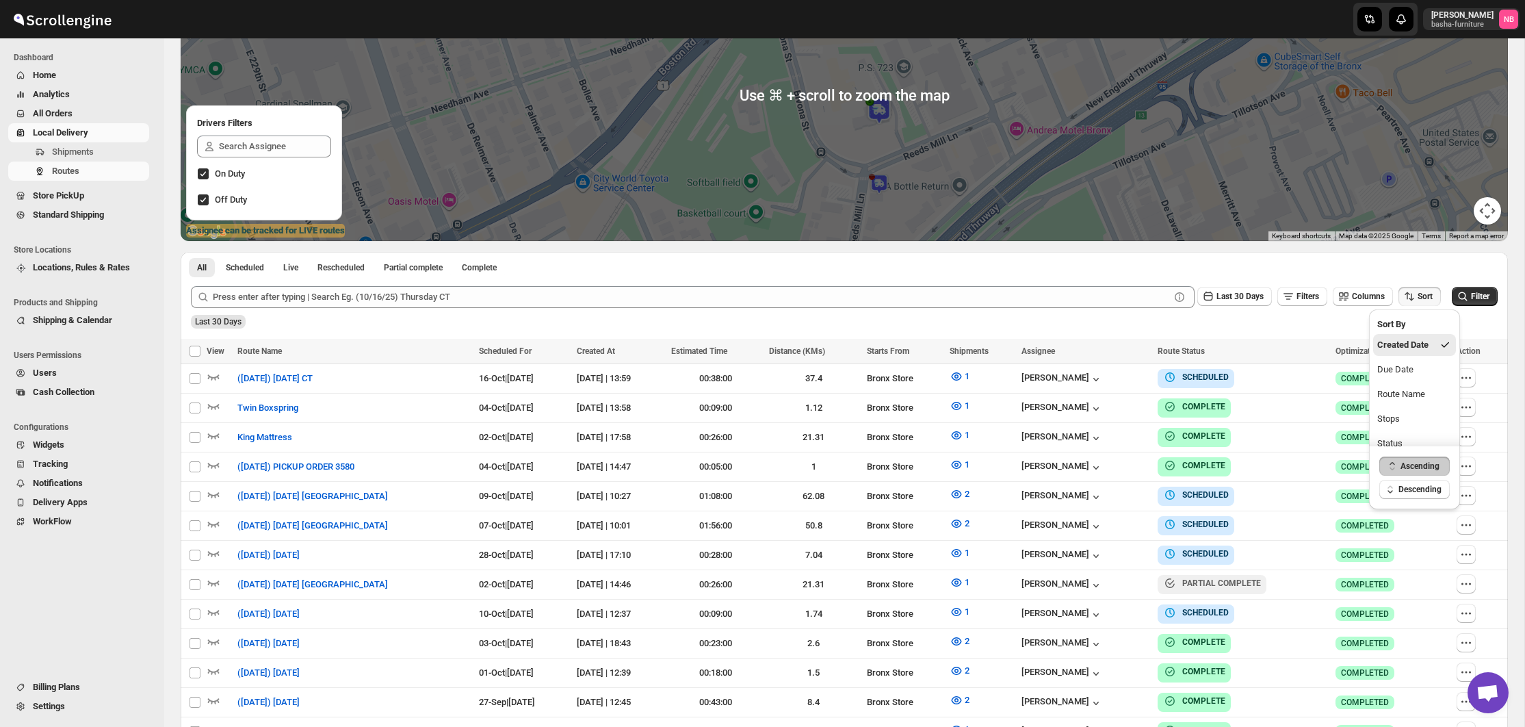
drag, startPoint x: 1413, startPoint y: 376, endPoint x: 1313, endPoint y: 333, distance: 108.8
click at [1413, 376] on div "Due Date" at bounding box center [1396, 370] width 36 height 14
click at [1249, 306] on button "Last 30 Days" at bounding box center [1235, 296] width 75 height 19
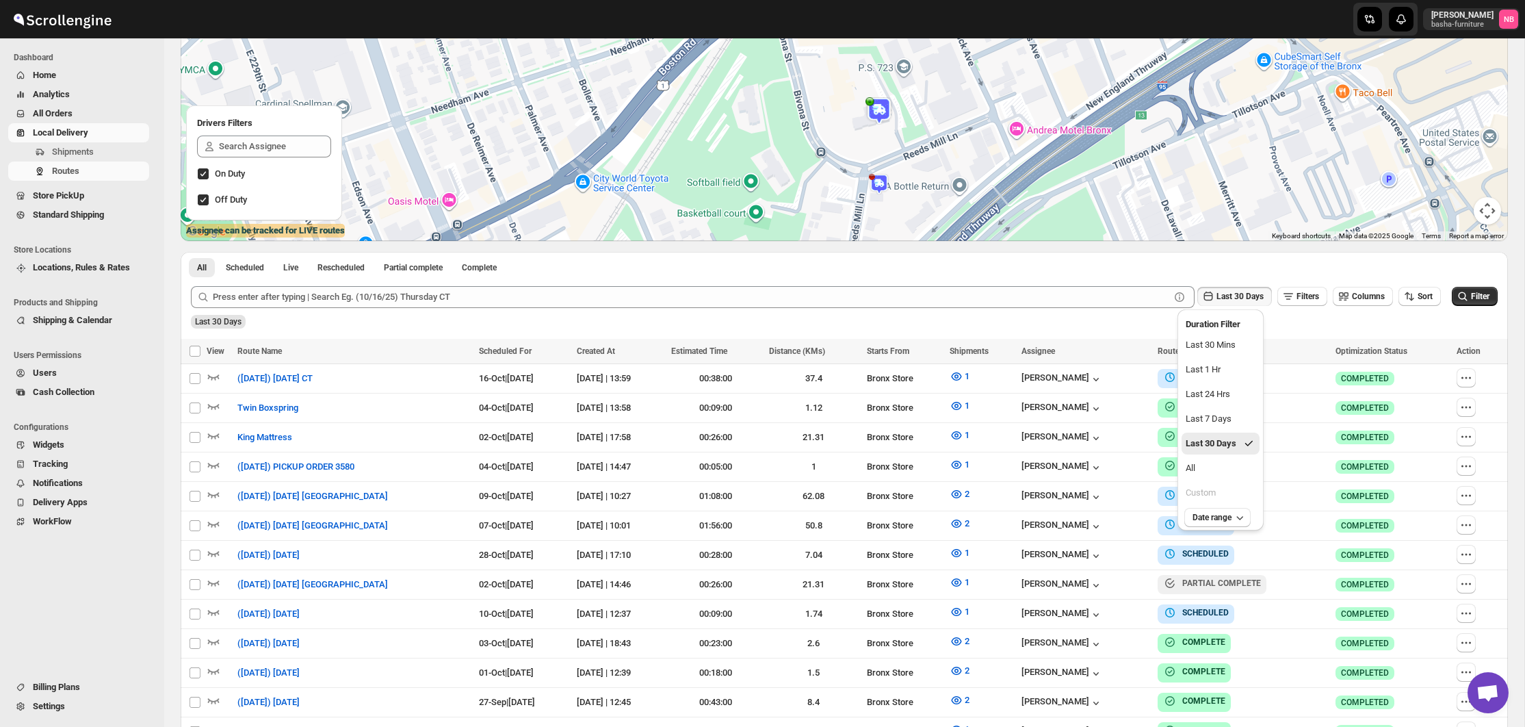
drag, startPoint x: 1228, startPoint y: 471, endPoint x: 1332, endPoint y: 394, distance: 129.2
click at [1228, 471] on button "All" at bounding box center [1221, 468] width 78 height 22
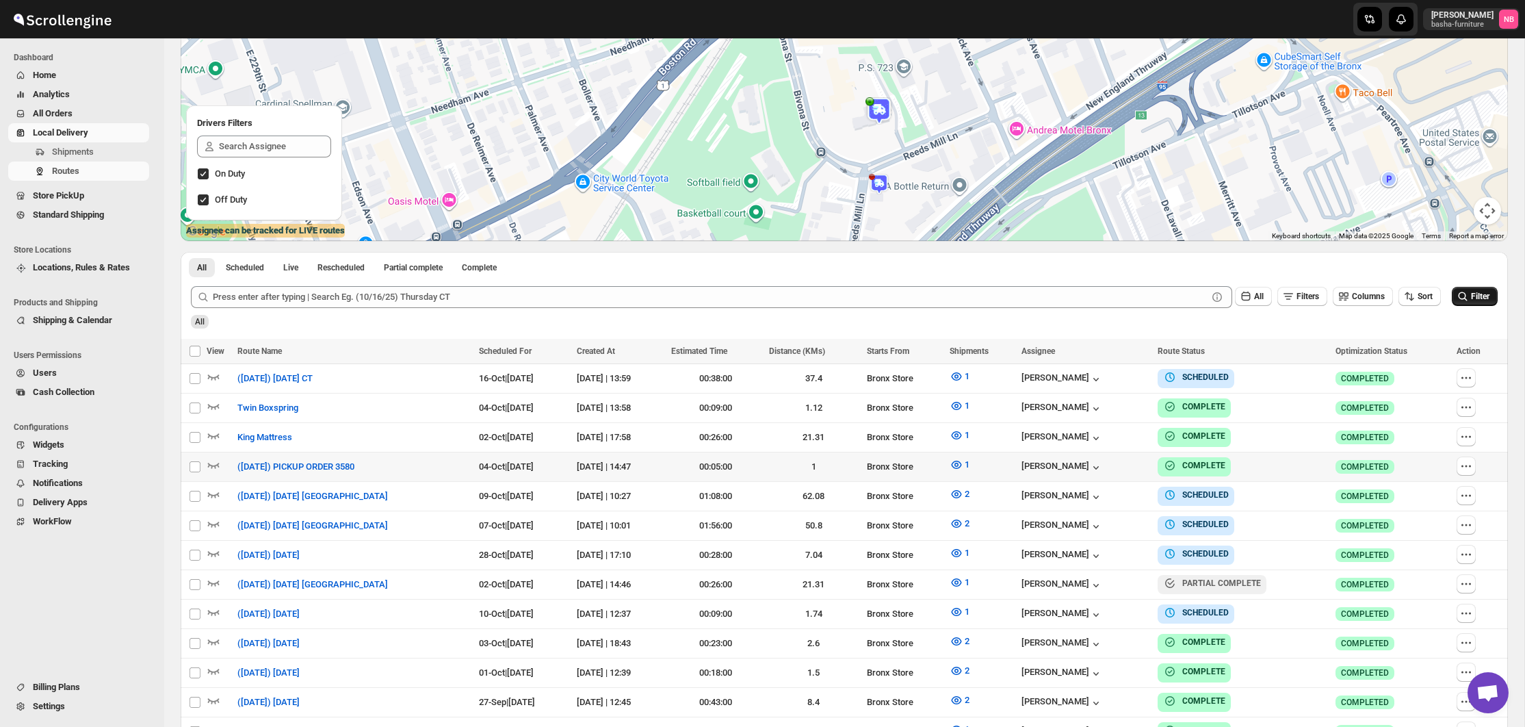
click at [1469, 294] on button "Filter" at bounding box center [1475, 296] width 46 height 19
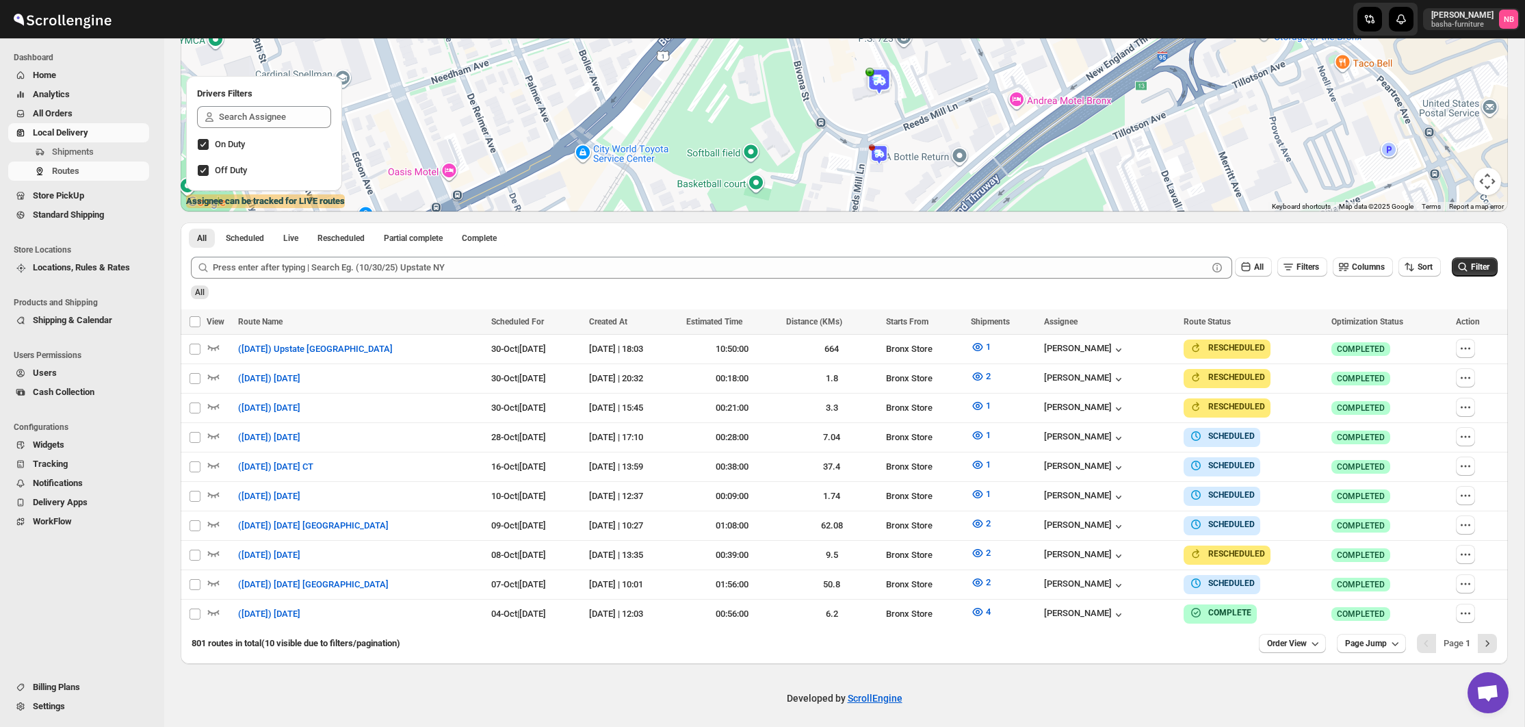
scroll to position [211, 0]
click at [1289, 639] on span "Order View" at bounding box center [1287, 644] width 40 height 11
click at [1025, 678] on div "Developed by ScrollEngine" at bounding box center [844, 699] width 1360 height 68
click at [985, 581] on icon "button" at bounding box center [978, 583] width 14 height 14
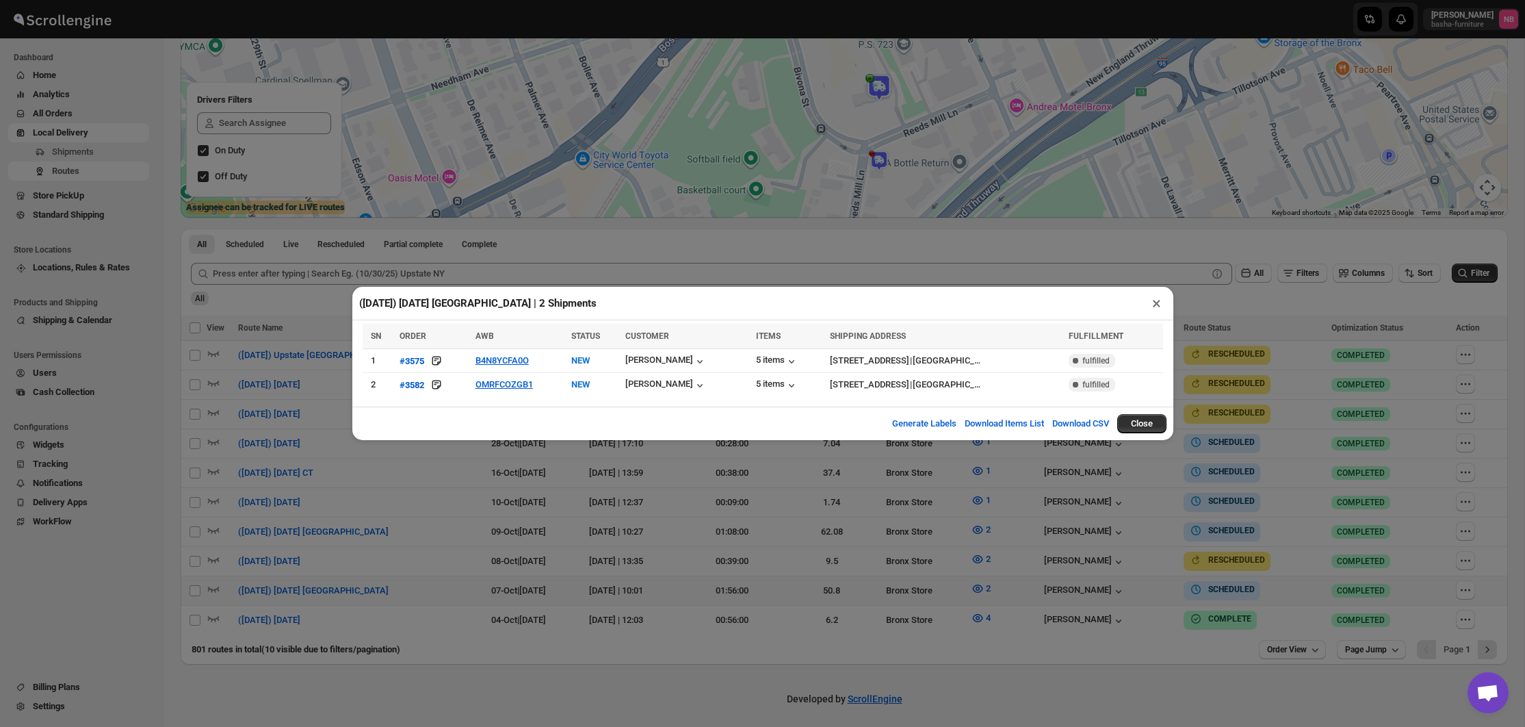
click at [743, 666] on div "(10/7/25) Tuesday Brooklyn | 2 Shipments × SN ORDER AWB STATUS CUSTOMER ITEMS S…" at bounding box center [762, 363] width 1525 height 727
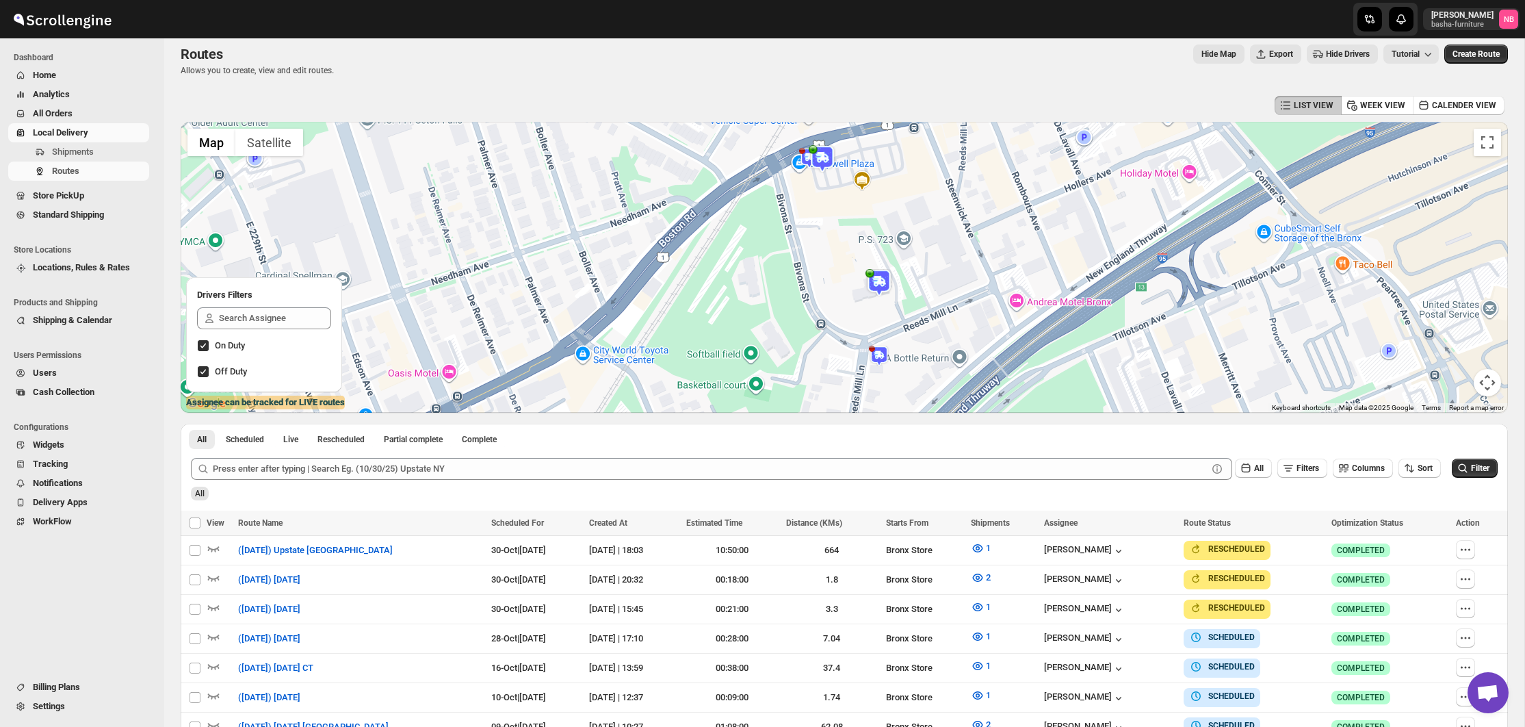
scroll to position [4, 0]
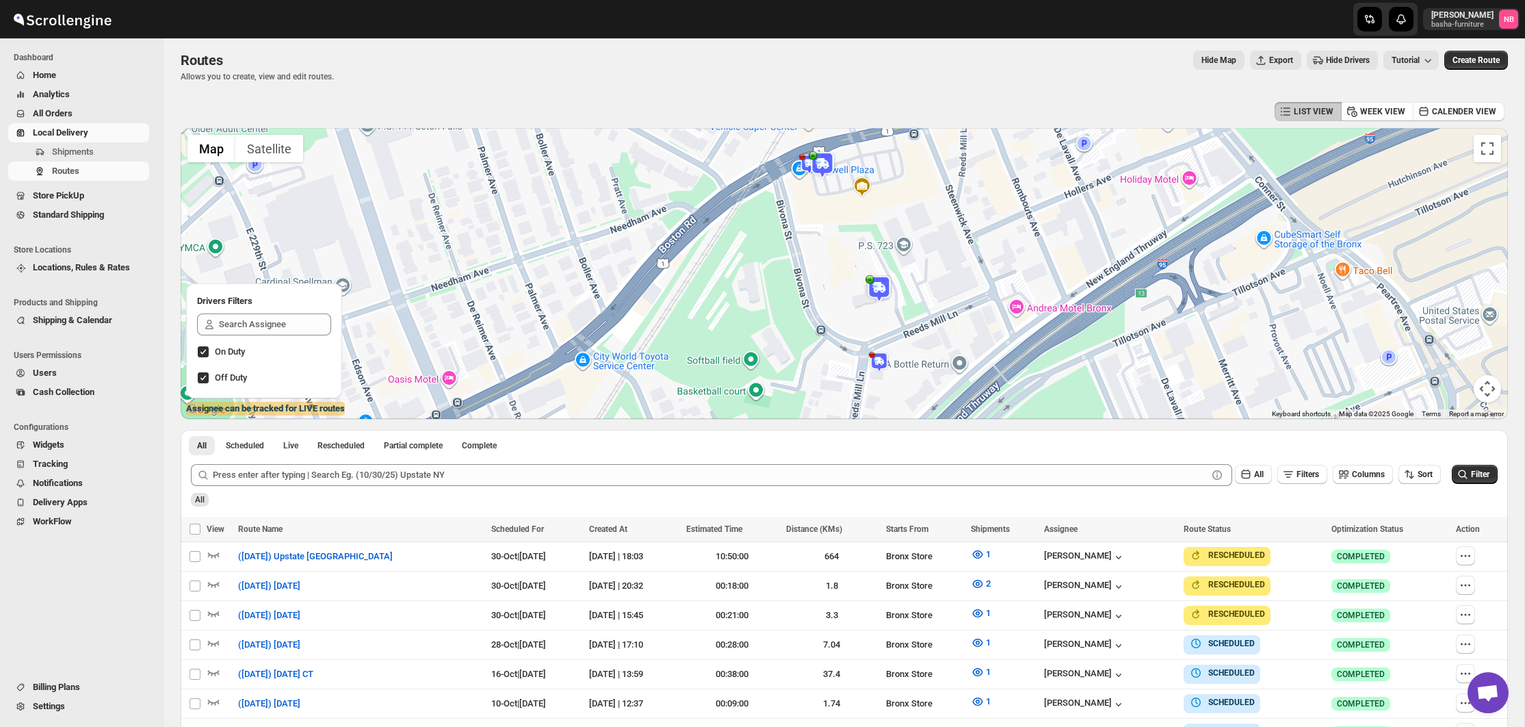
click at [1512, 188] on div "Routes. This page is ready Routes Allows you to create, view and edit routes. H…" at bounding box center [844, 452] width 1360 height 837
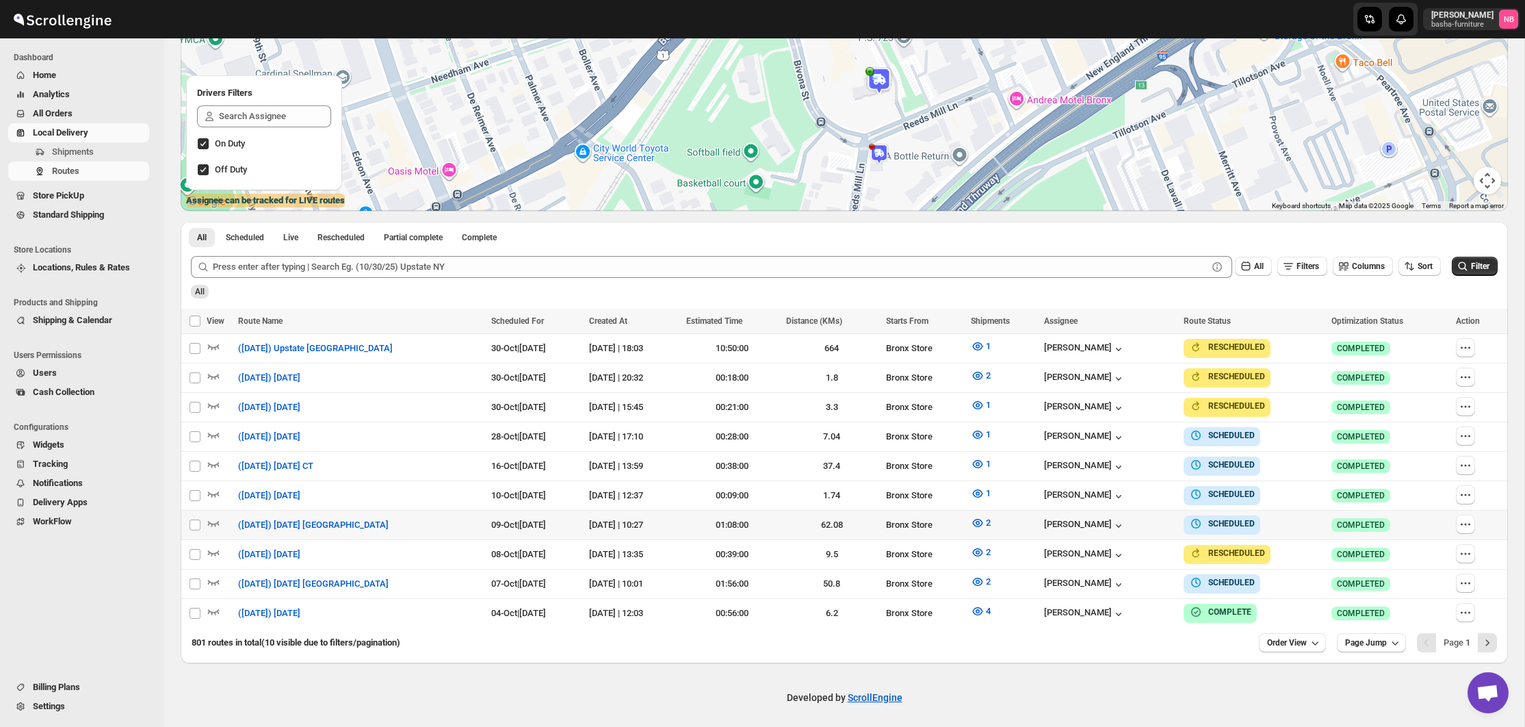
scroll to position [211, 0]
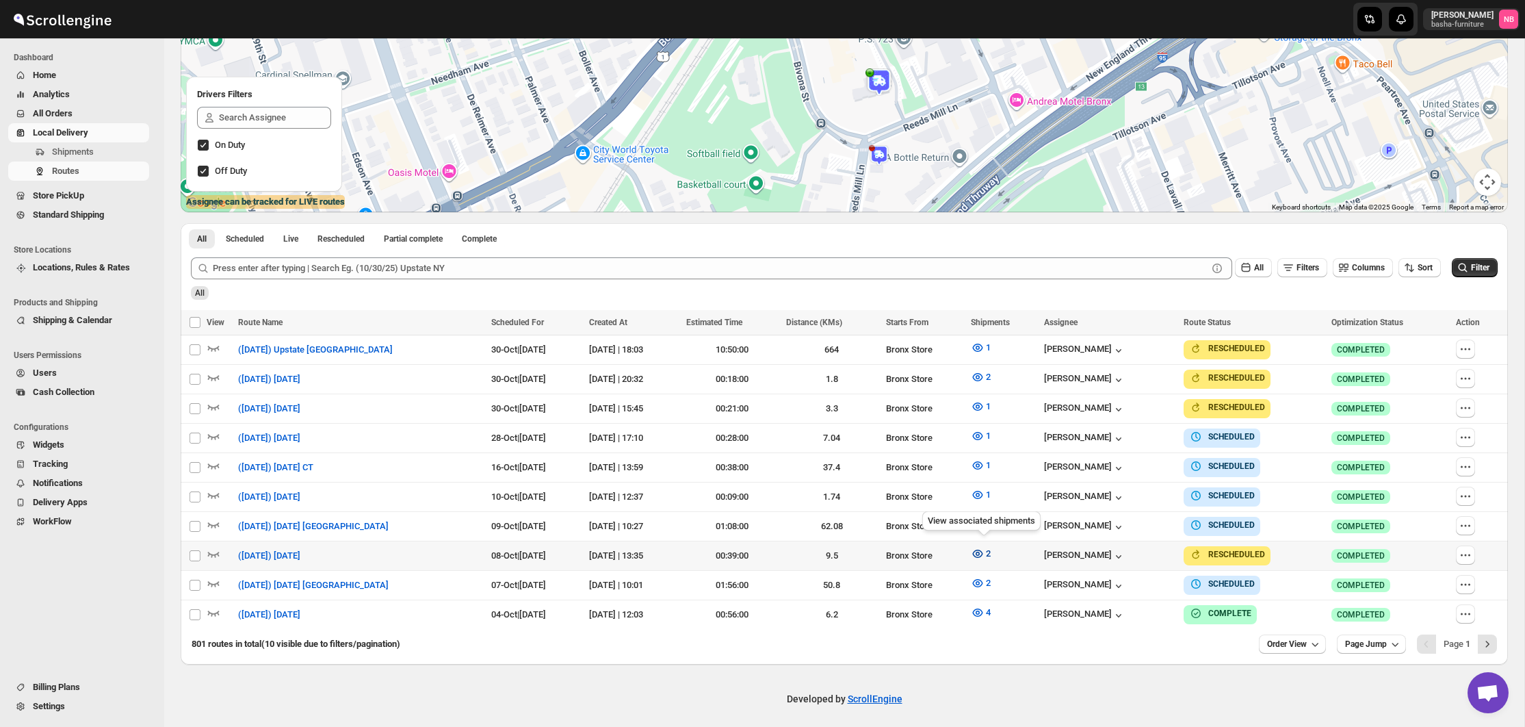
click at [985, 550] on icon "button" at bounding box center [978, 554] width 14 height 14
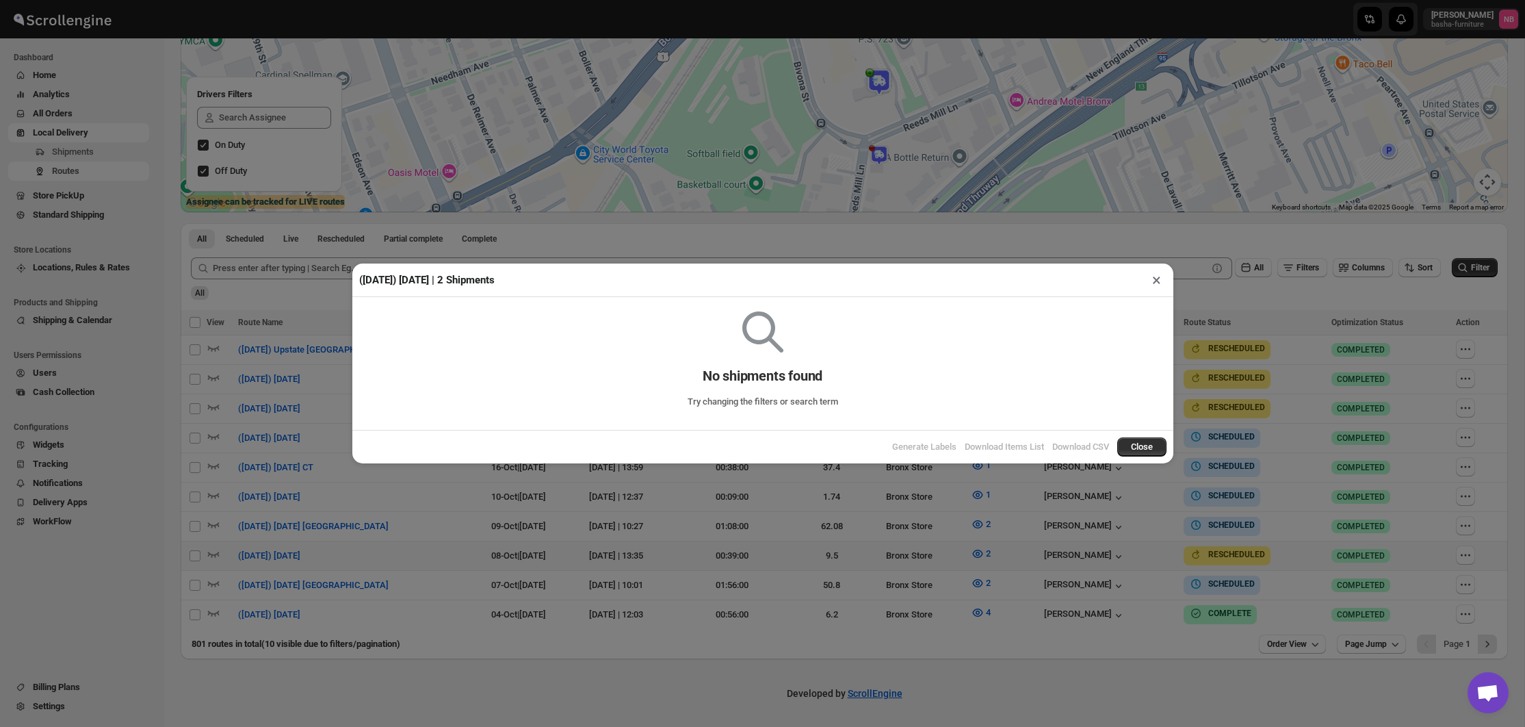
scroll to position [205, 0]
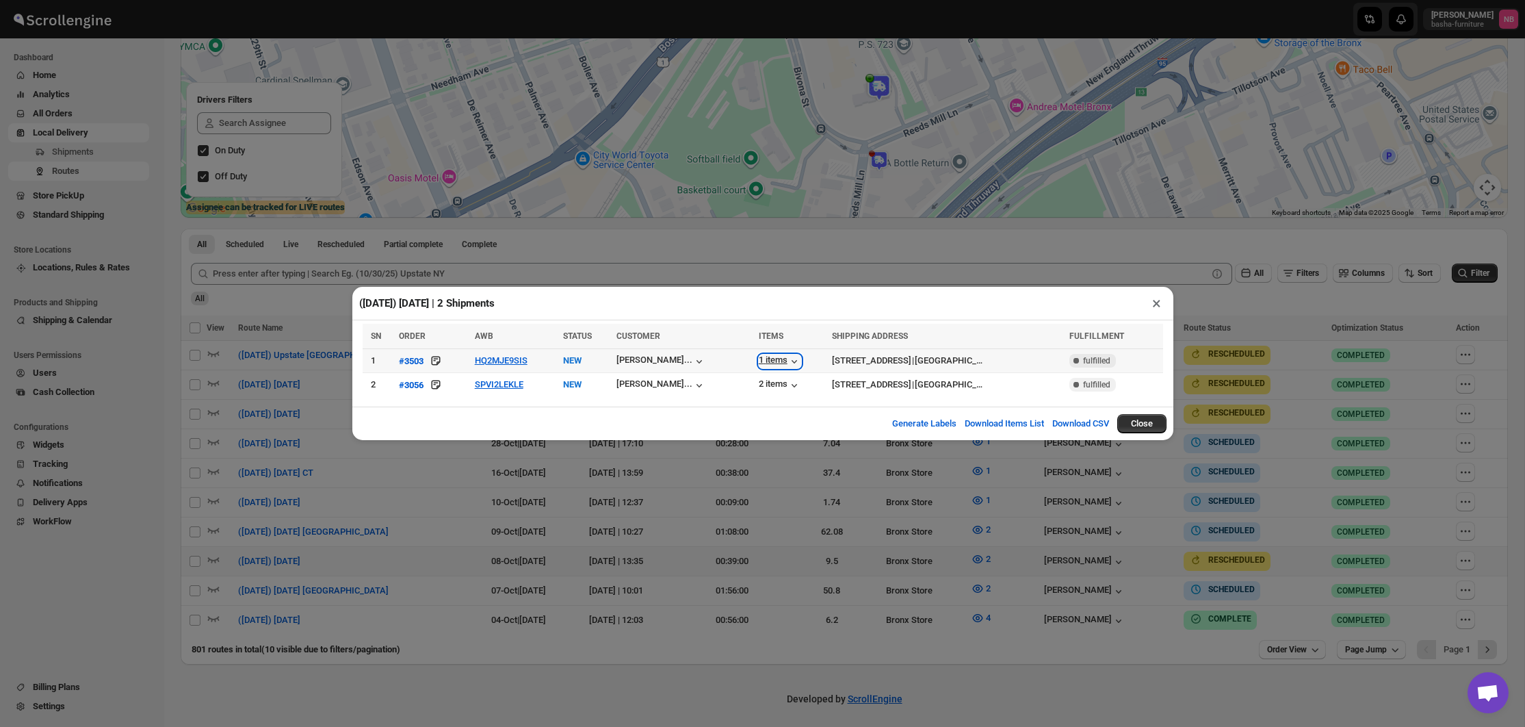
click at [759, 361] on div "1 items" at bounding box center [780, 361] width 42 height 14
click at [759, 378] on div "2 items" at bounding box center [791, 384] width 65 height 15
click at [759, 380] on div "2 items" at bounding box center [780, 385] width 42 height 14
click at [1142, 237] on div "(10/8/25) Wednesday | 2 Shipments × SN ORDER AWB STATUS CUSTOMER ITEMS SHIPPING…" at bounding box center [762, 363] width 1525 height 727
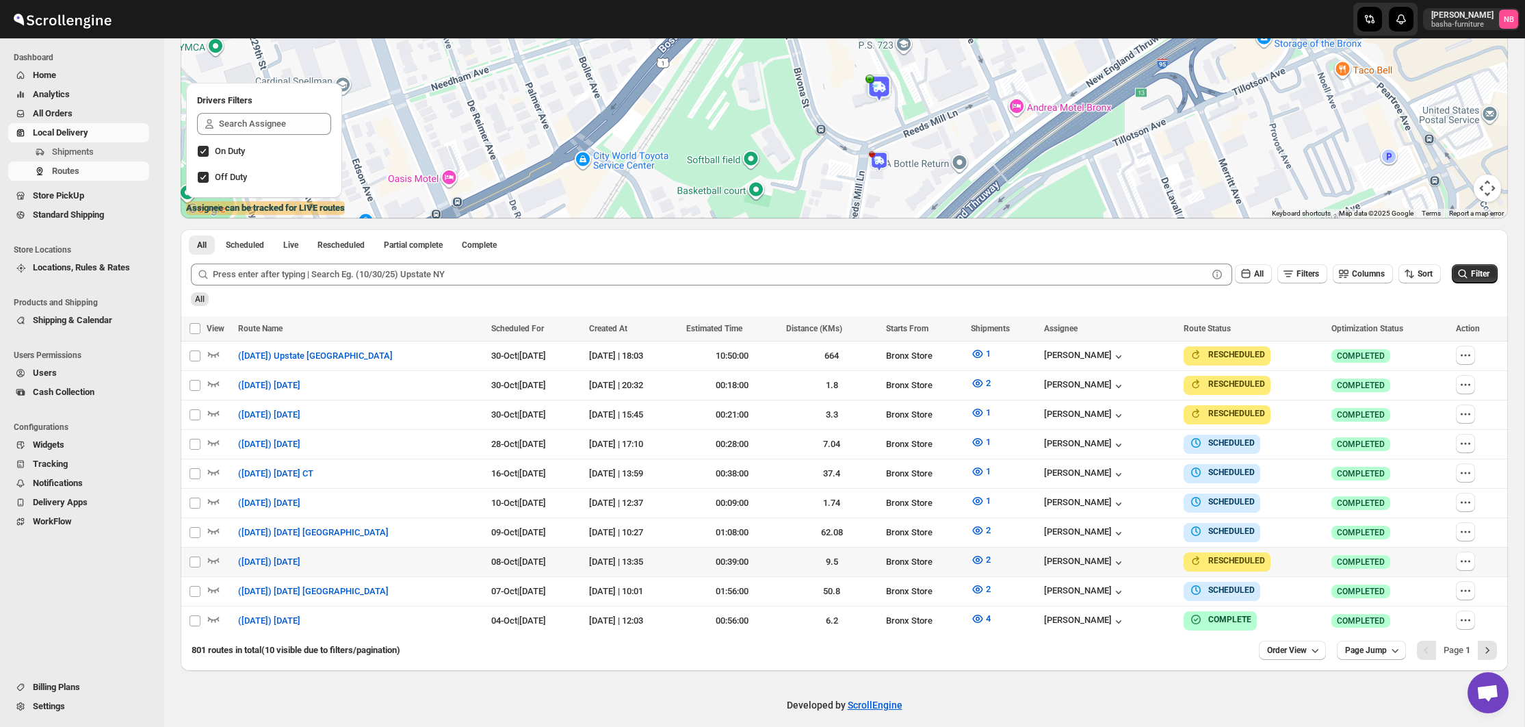
click at [1144, 237] on div "All Scheduled Live Rescheduled Partial complete Complete More views All Schedul…" at bounding box center [845, 241] width 1328 height 24
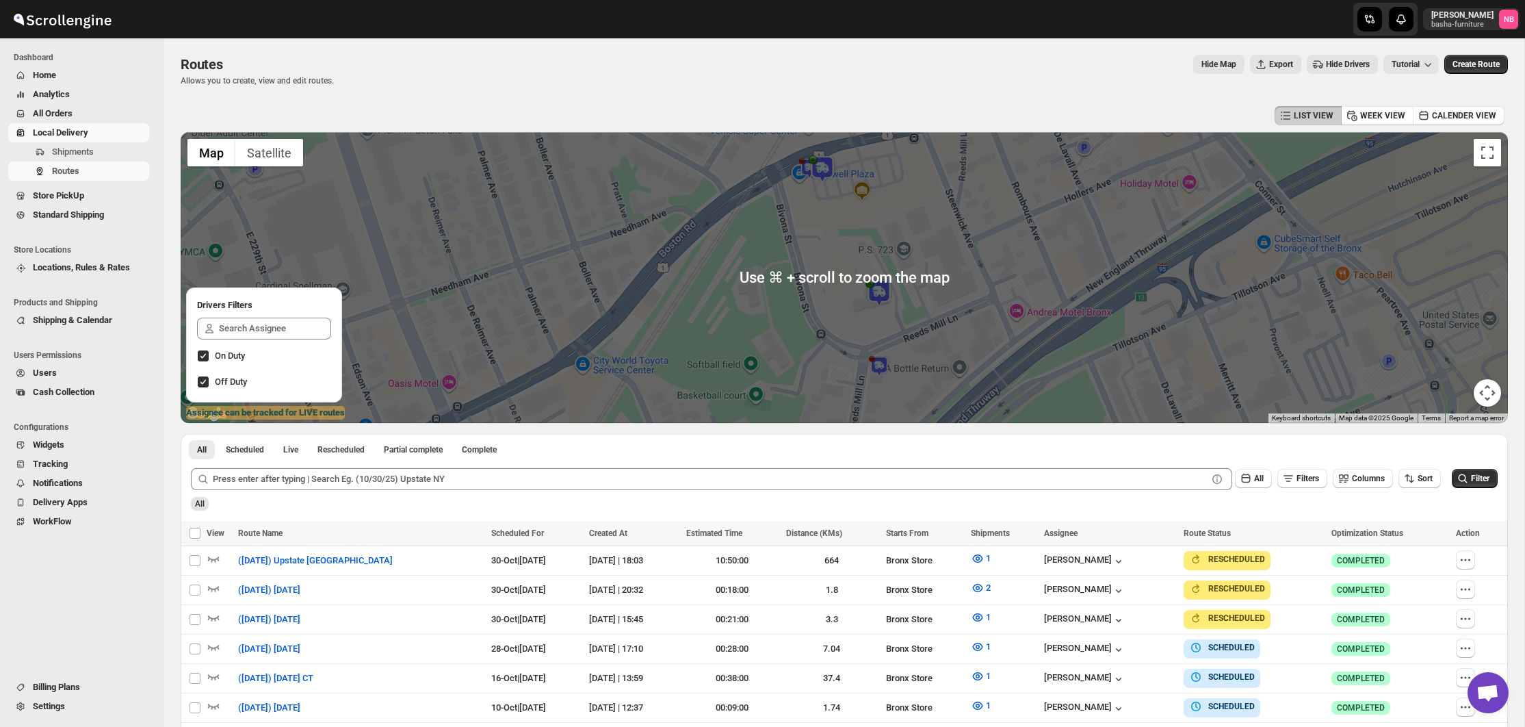
scroll to position [191, 0]
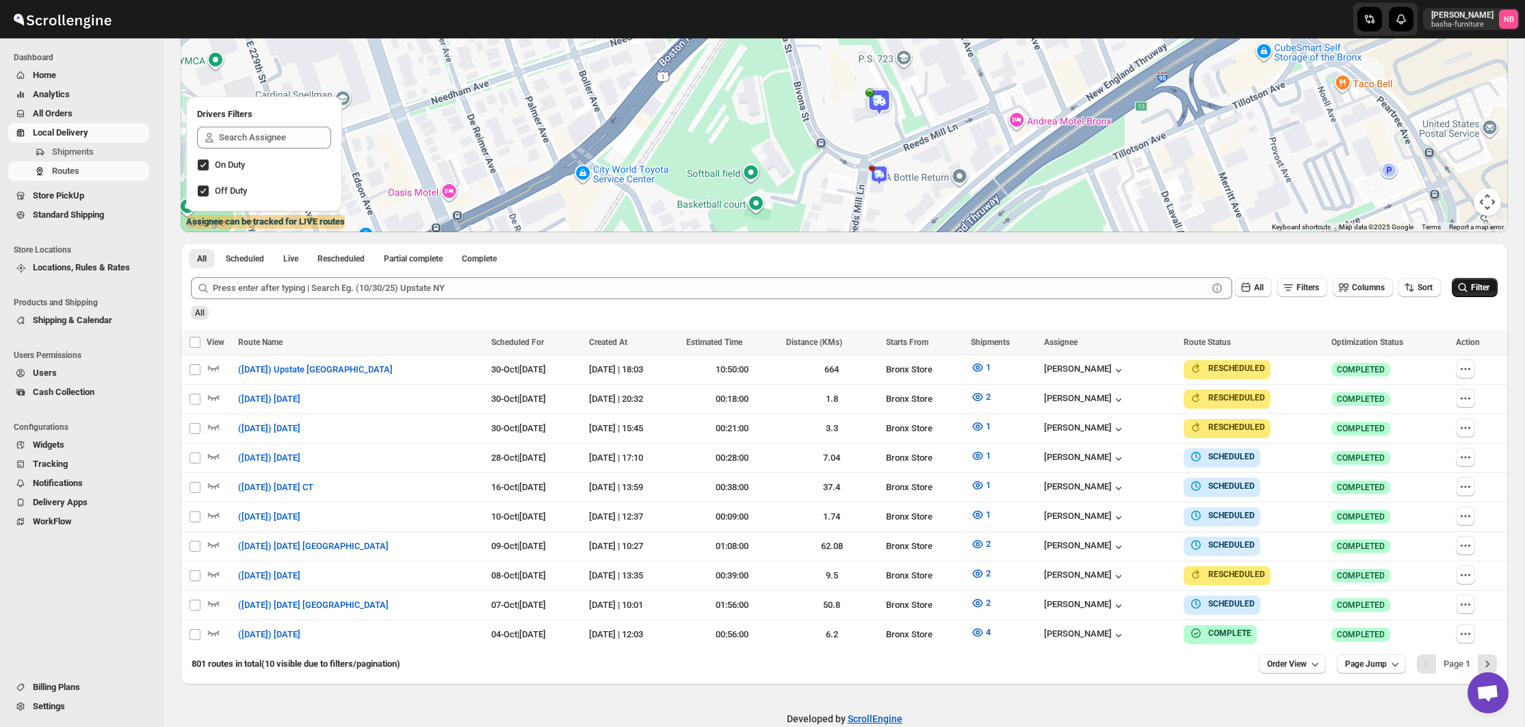
click at [1471, 291] on span "Filter" at bounding box center [1480, 288] width 18 height 10
click at [990, 597] on span "2" at bounding box center [988, 602] width 5 height 10
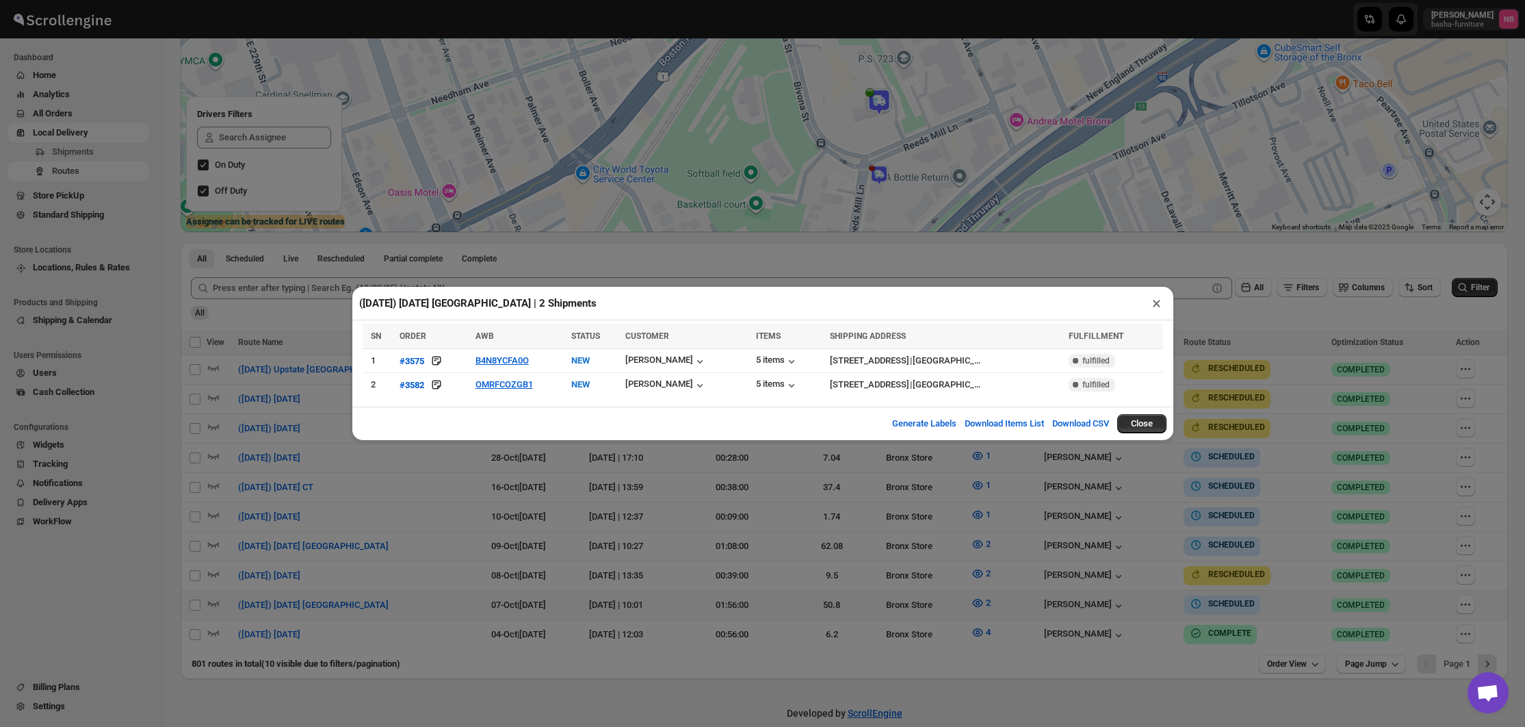
click at [586, 511] on div "(10/7/25) Tuesday Brooklyn | 2 Shipments × SN ORDER AWB STATUS CUSTOMER ITEMS S…" at bounding box center [762, 363] width 1525 height 727
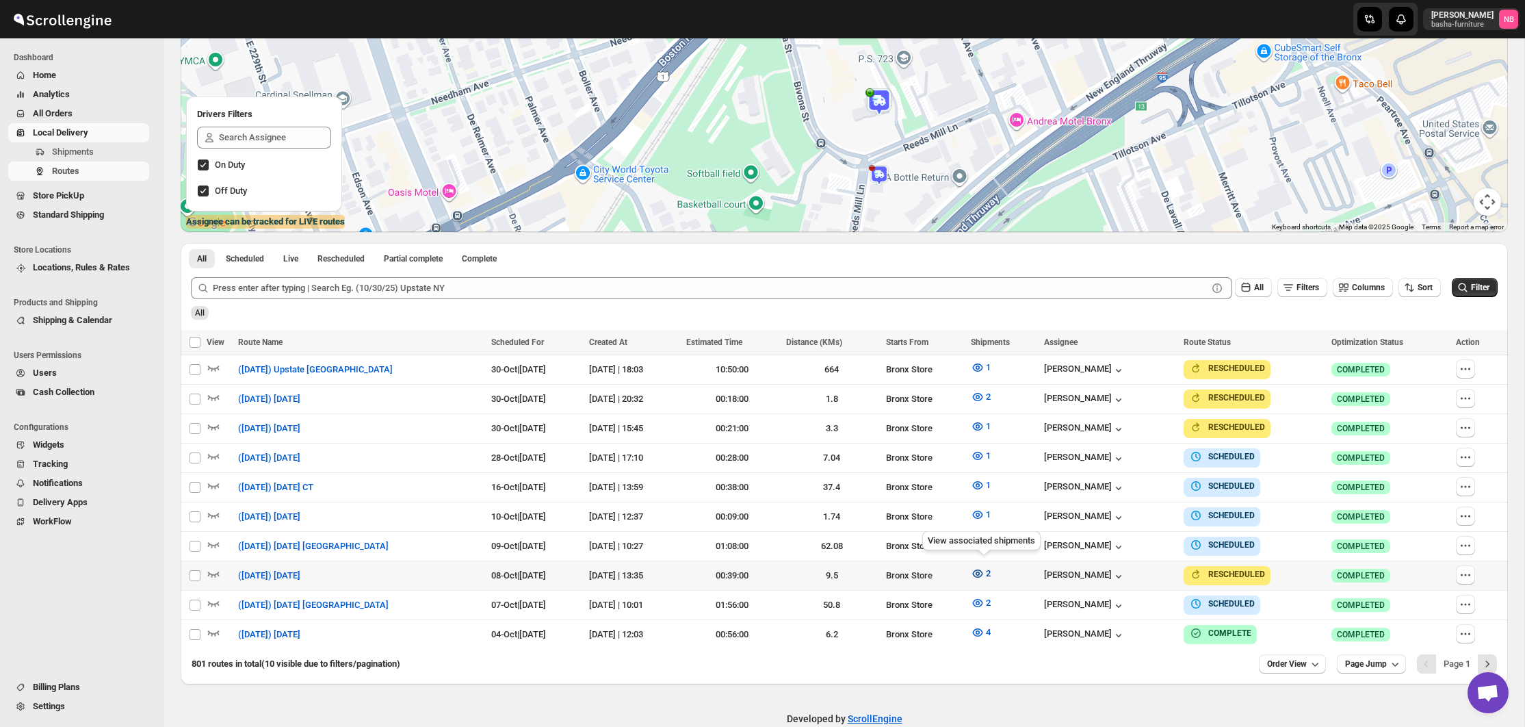
click at [991, 568] on span "2" at bounding box center [988, 573] width 5 height 10
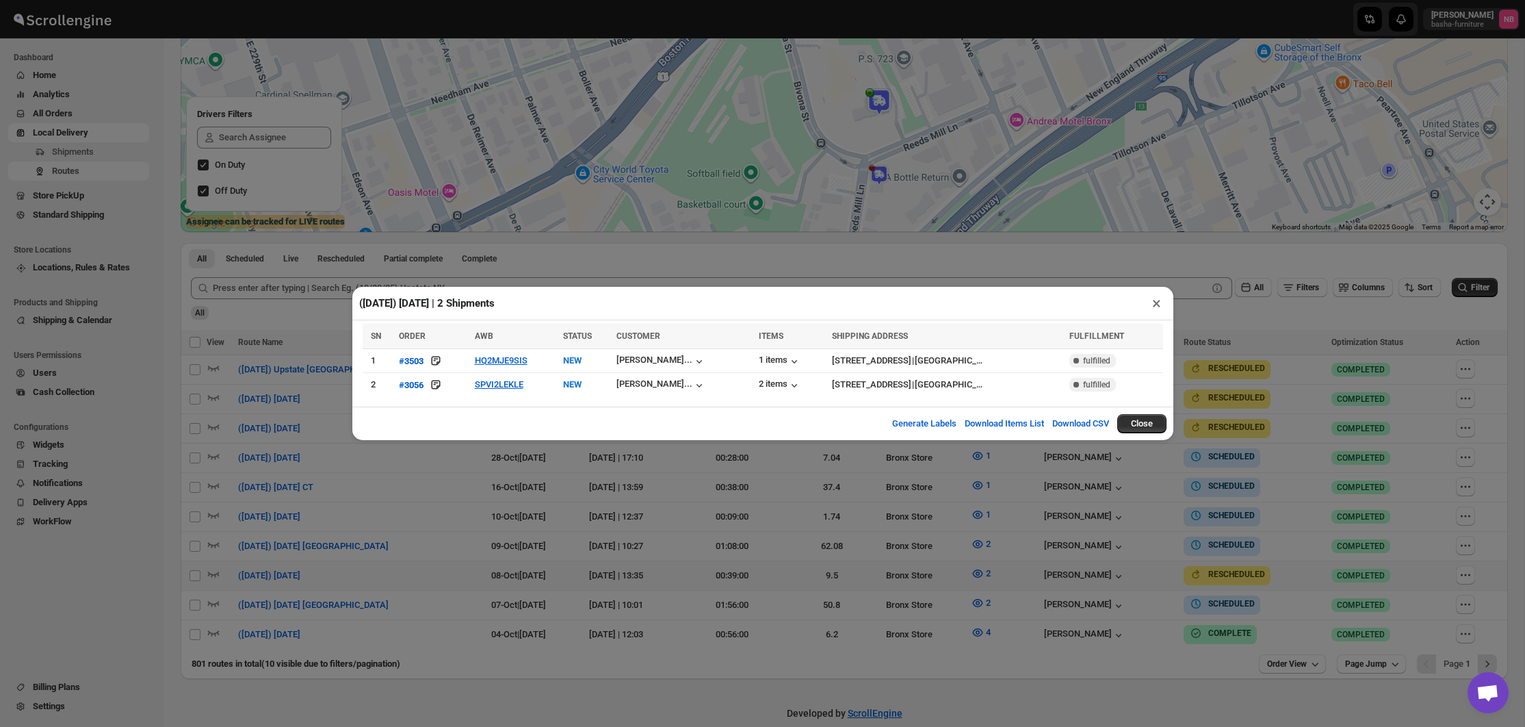
click at [660, 544] on div "(10/8/25) Wednesday | 2 Shipments × SN ORDER AWB STATUS CUSTOMER ITEMS SHIPPING…" at bounding box center [762, 363] width 1525 height 727
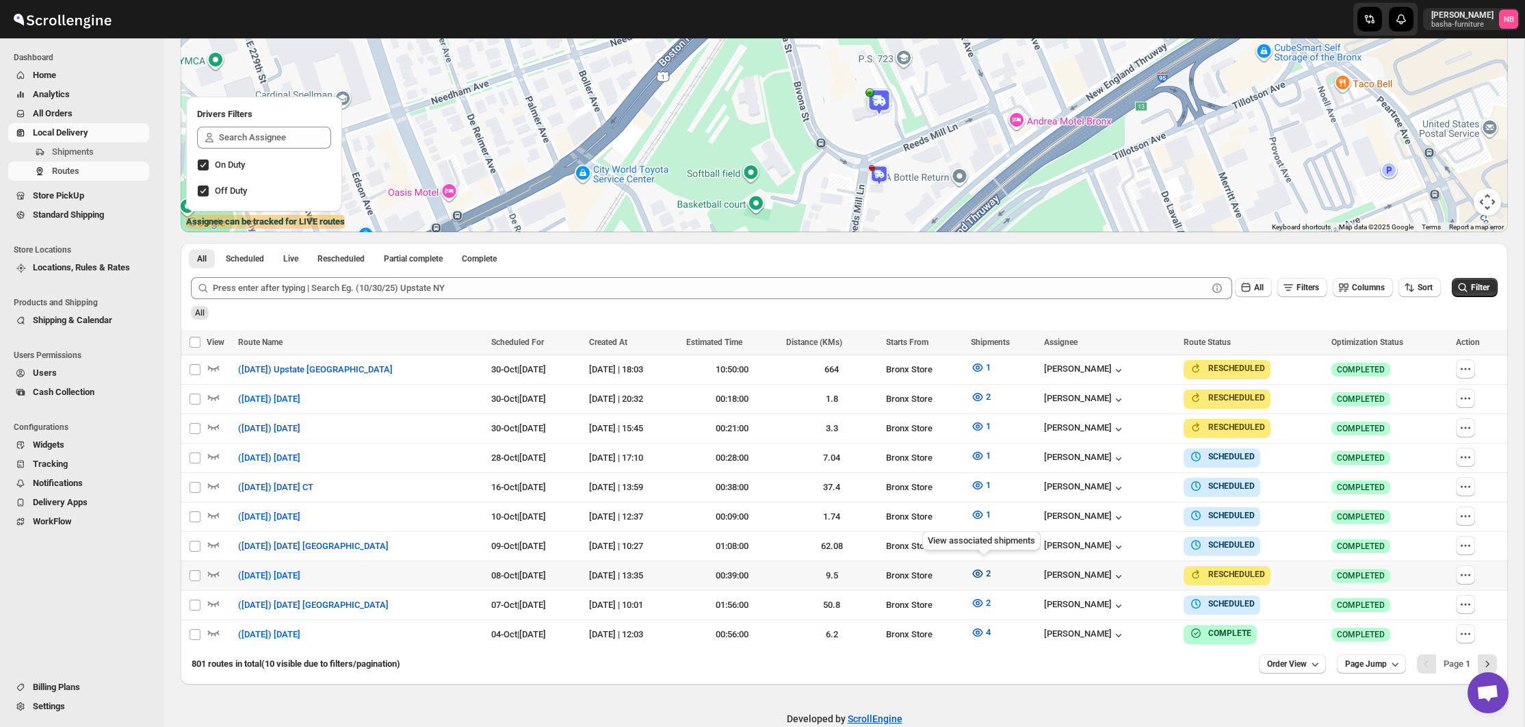
click at [984, 573] on icon "button" at bounding box center [978, 574] width 14 height 14
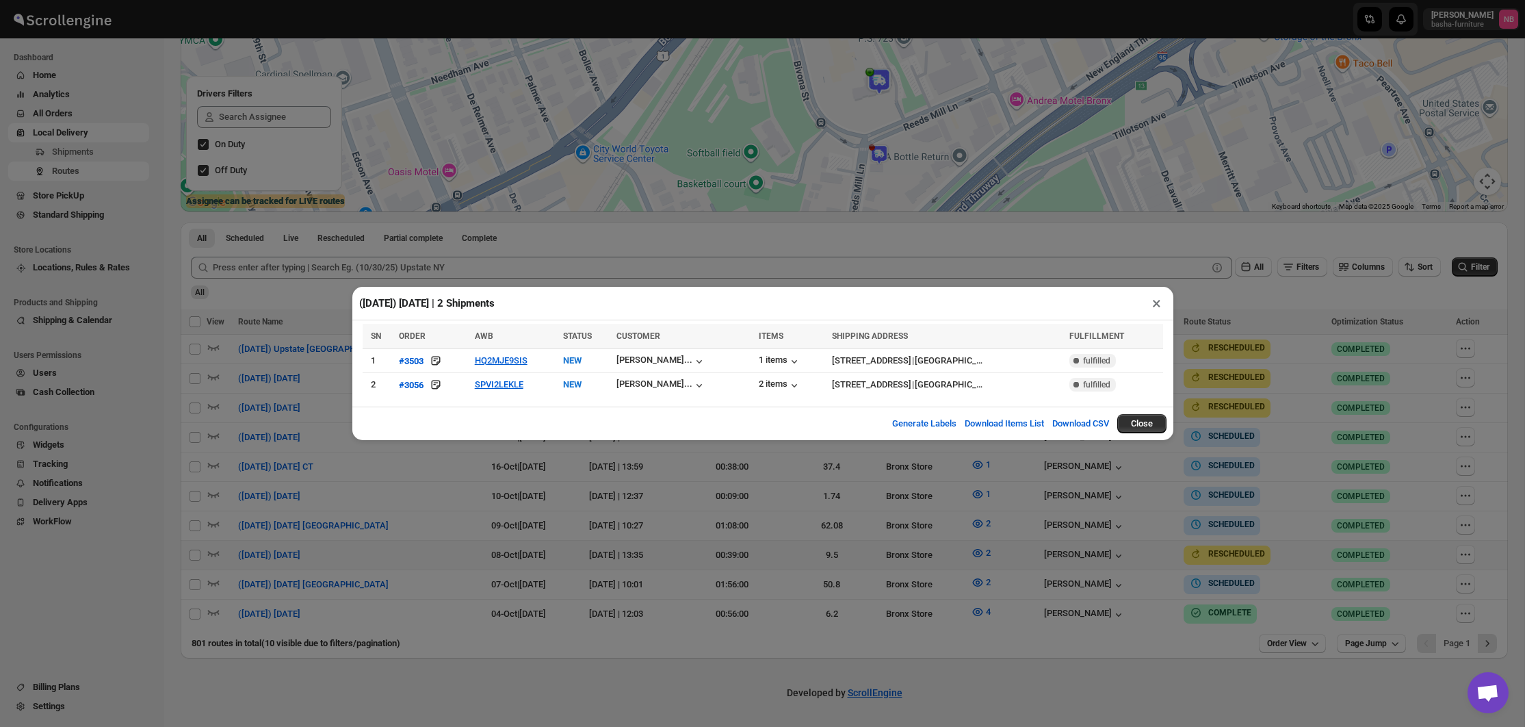
scroll to position [217, 0]
click at [710, 0] on html "Skip to content Nael Basha basha-furniture NB Dashboard Home Analytics All Orde…" at bounding box center [762, 152] width 1525 height 727
click at [684, 3] on div "(10/8/25) Wednesday | 2 Shipments × SN ORDER AWB STATUS CUSTOMER ITEMS SHIPPING…" at bounding box center [762, 363] width 1525 height 727
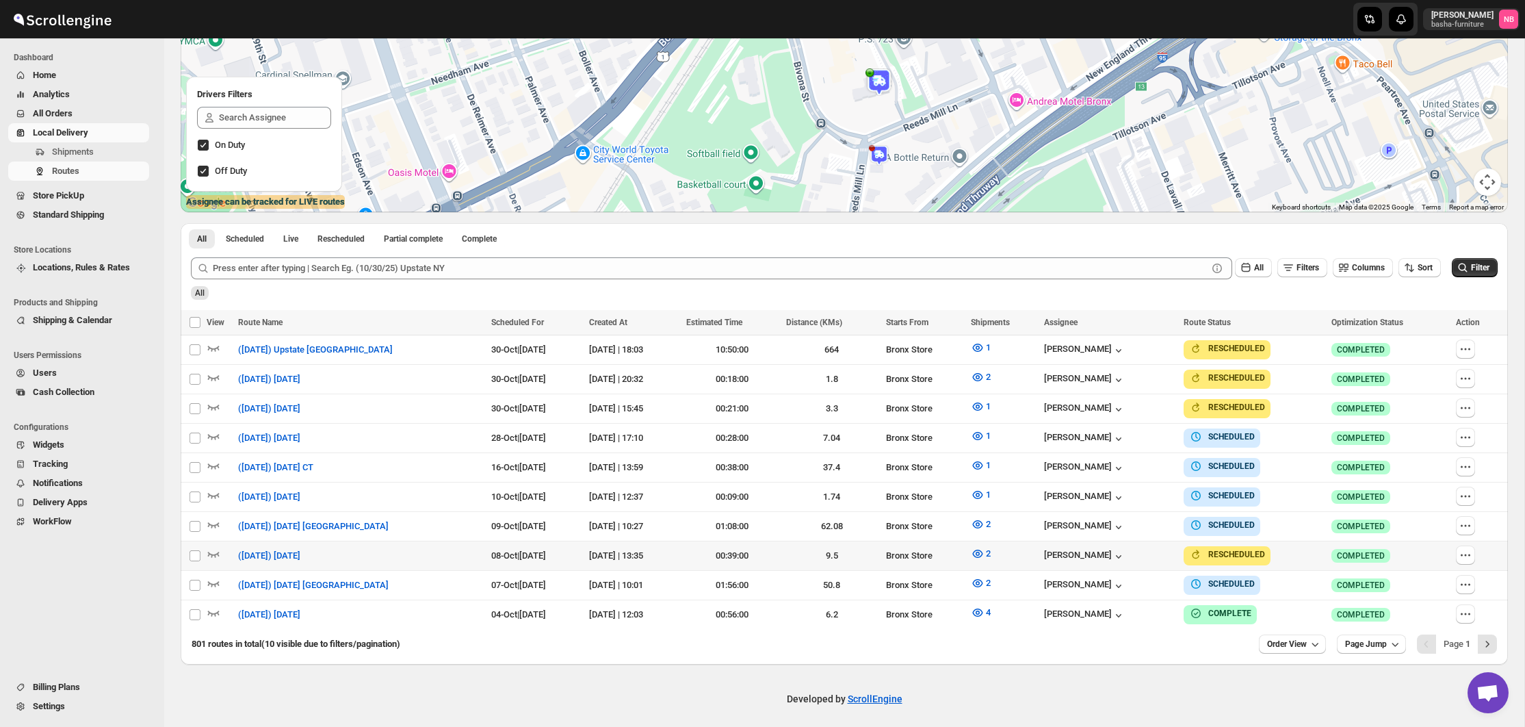
scroll to position [222, 0]
